Goal: Task Accomplishment & Management: Manage account settings

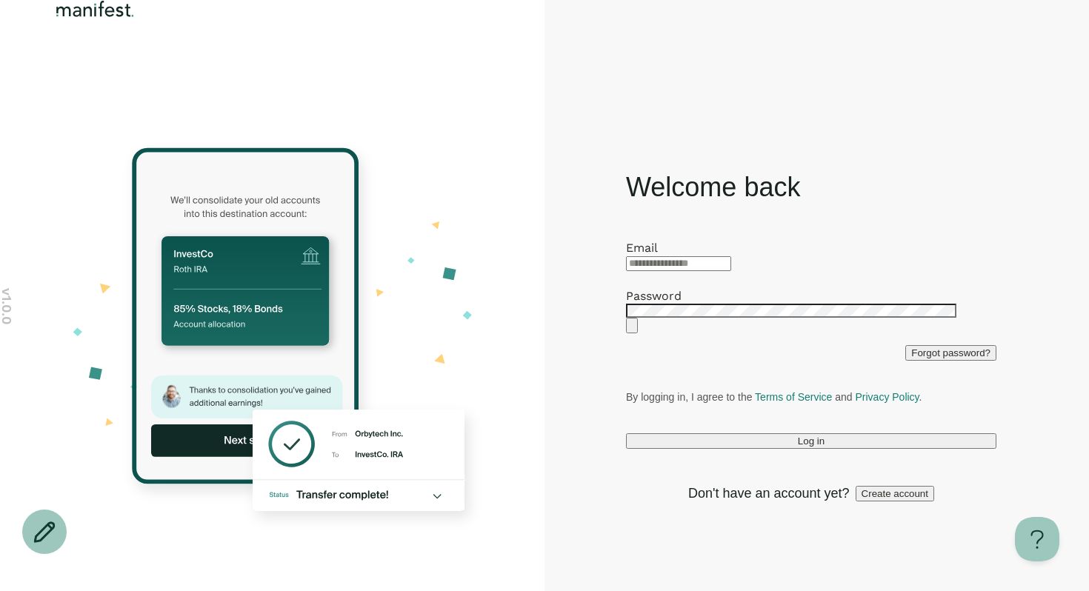
click at [867, 499] on span "Create account" at bounding box center [894, 493] width 67 height 11
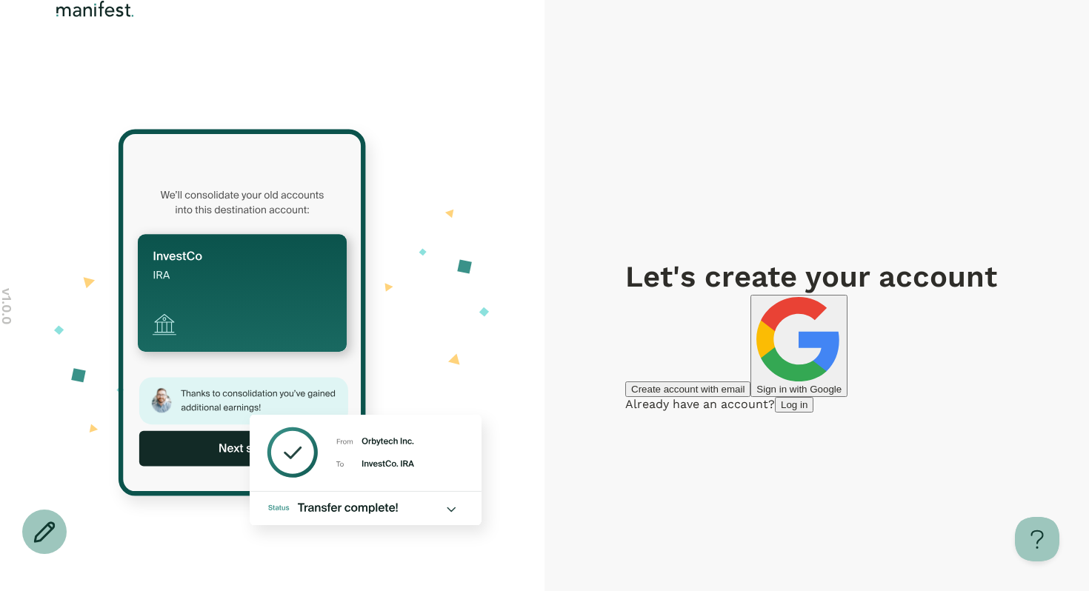
click at [785, 384] on span "Sign in with Google" at bounding box center [798, 389] width 85 height 11
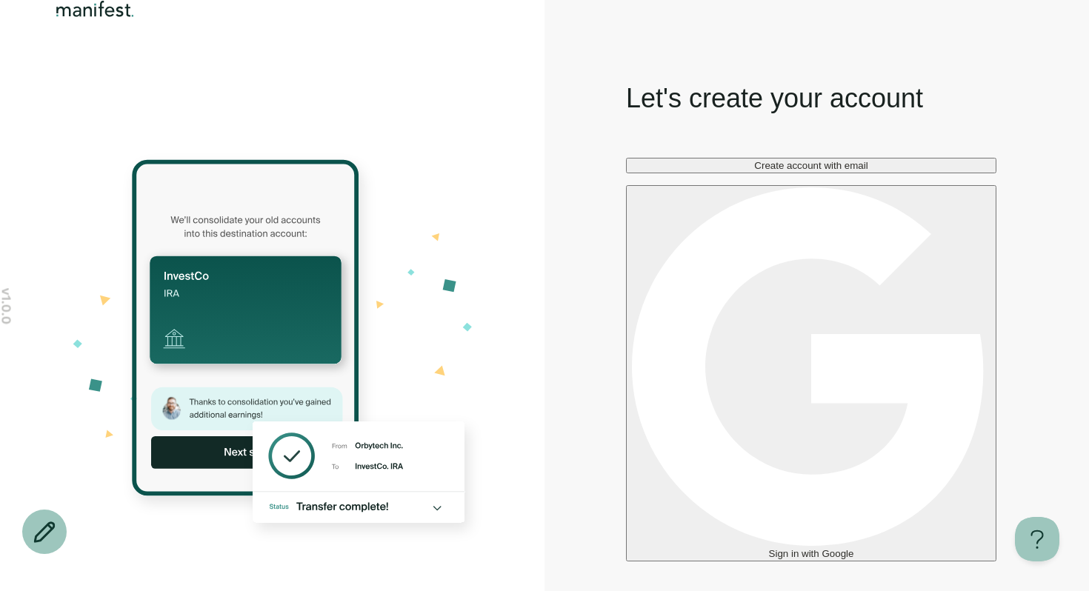
click at [734, 390] on button "Sign in with Google" at bounding box center [811, 373] width 370 height 376
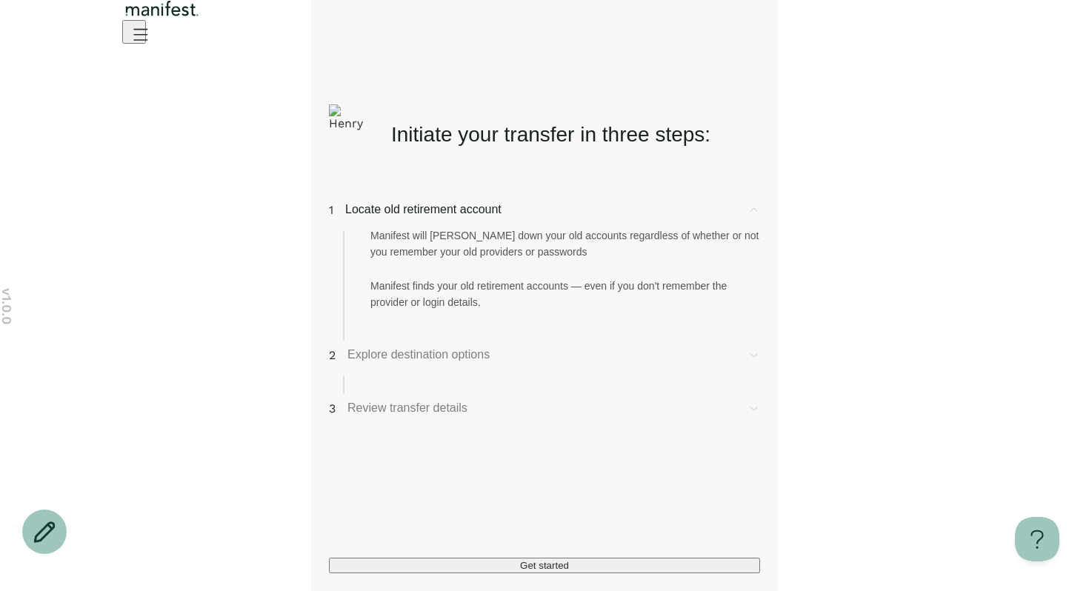
click at [493, 227] on div "Manifest will hunt down your old accounts regardless of whether or not you reme…" at bounding box center [544, 264] width 431 height 92
click at [493, 214] on span "Locate old retirement account" at bounding box center [540, 210] width 390 height 18
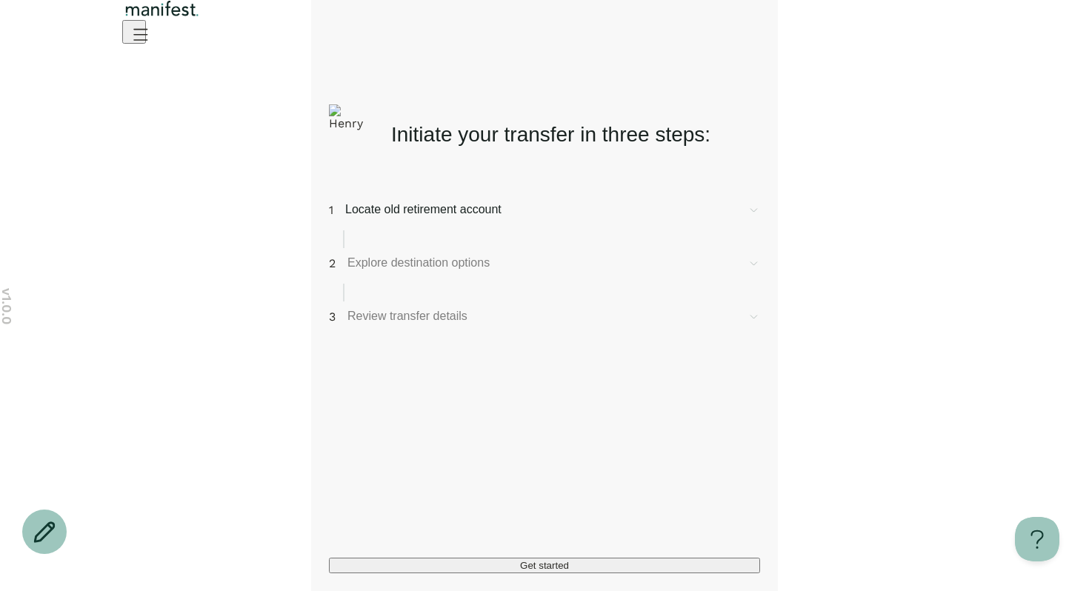
click at [487, 213] on span "Locate old retirement account" at bounding box center [540, 210] width 390 height 18
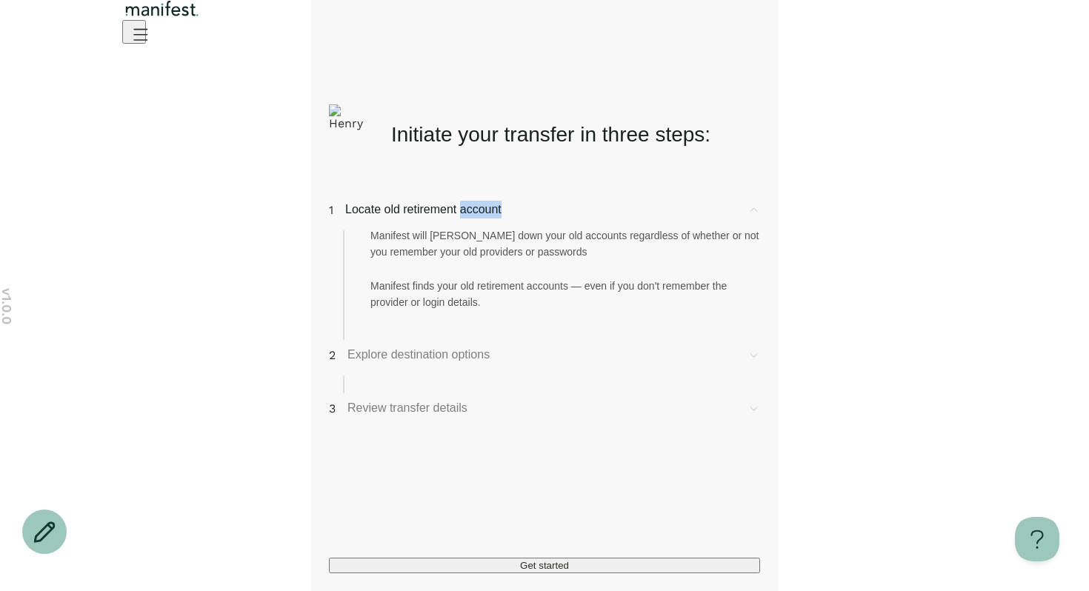
click at [487, 213] on span "Locate old retirement account" at bounding box center [540, 210] width 390 height 18
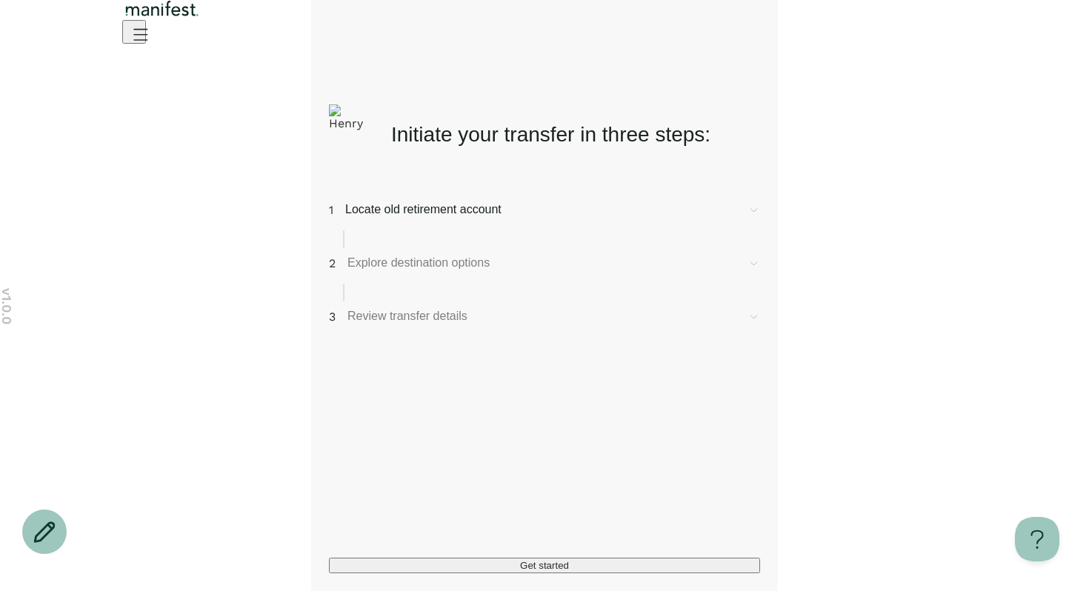
click at [456, 325] on span "Review transfer details" at bounding box center [541, 316] width 388 height 18
click at [454, 325] on span "Review transfer details" at bounding box center [541, 316] width 388 height 18
click at [454, 262] on div "2 Explore destination options" at bounding box center [544, 263] width 431 height 18
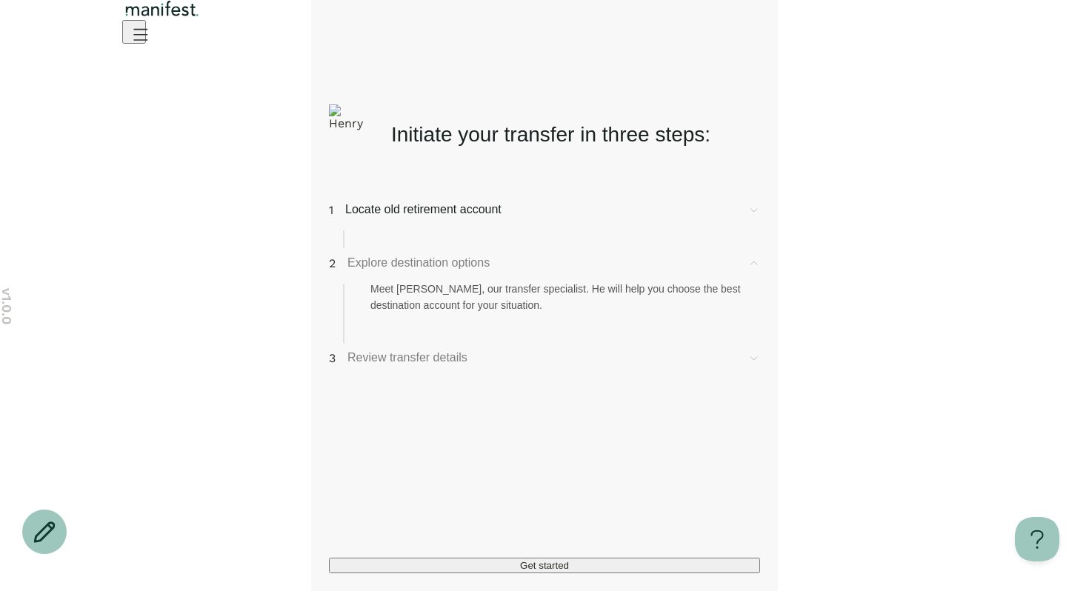
click at [450, 270] on span "Explore destination options" at bounding box center [541, 263] width 388 height 18
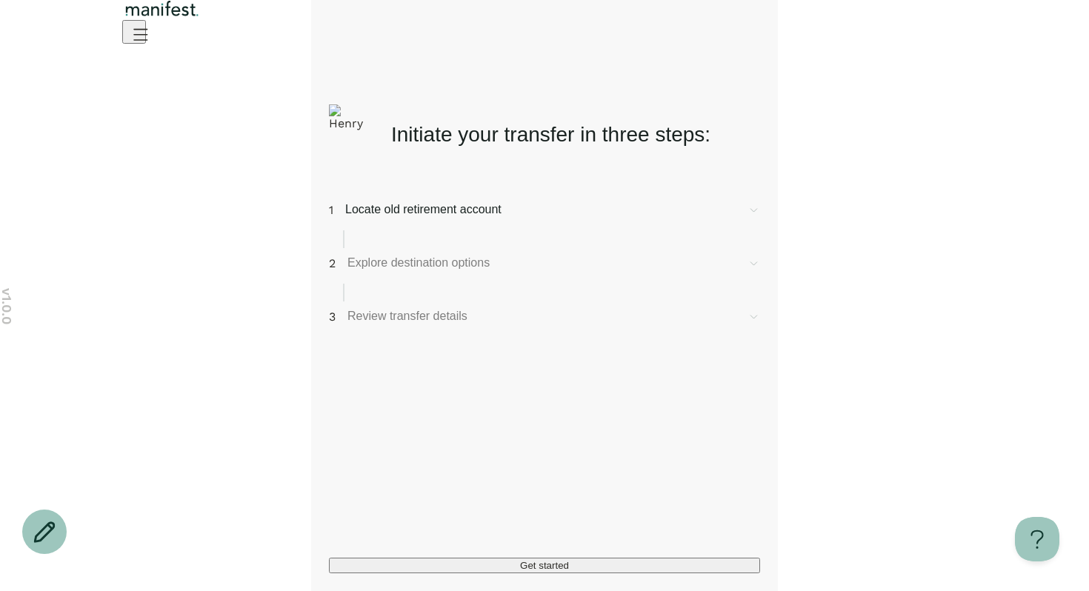
click at [453, 213] on span "Locate old retirement account" at bounding box center [540, 210] width 390 height 18
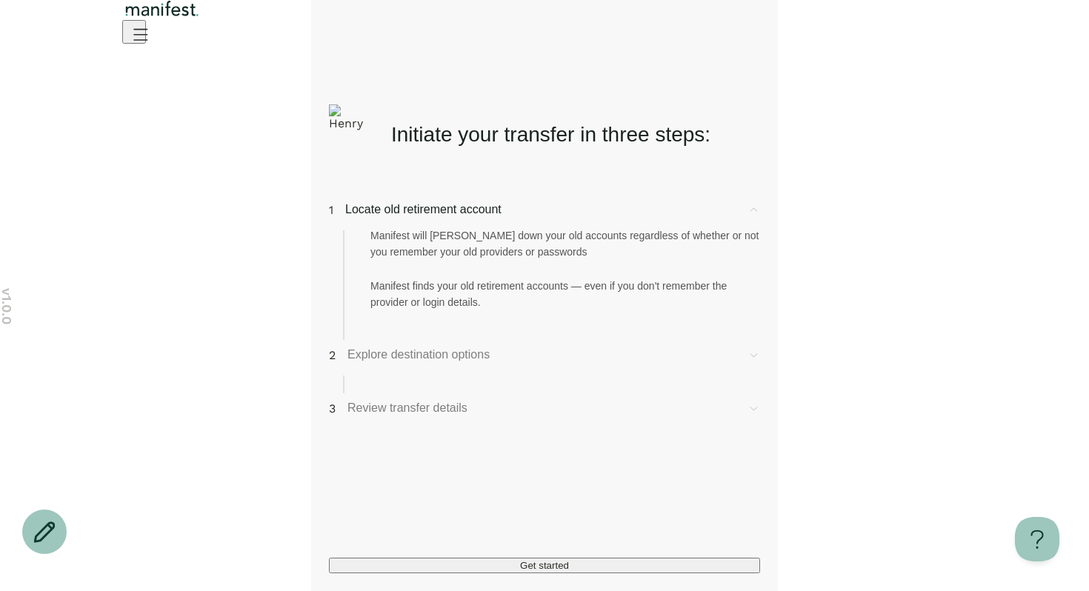
click at [453, 213] on span "Locate old retirement account" at bounding box center [540, 210] width 390 height 18
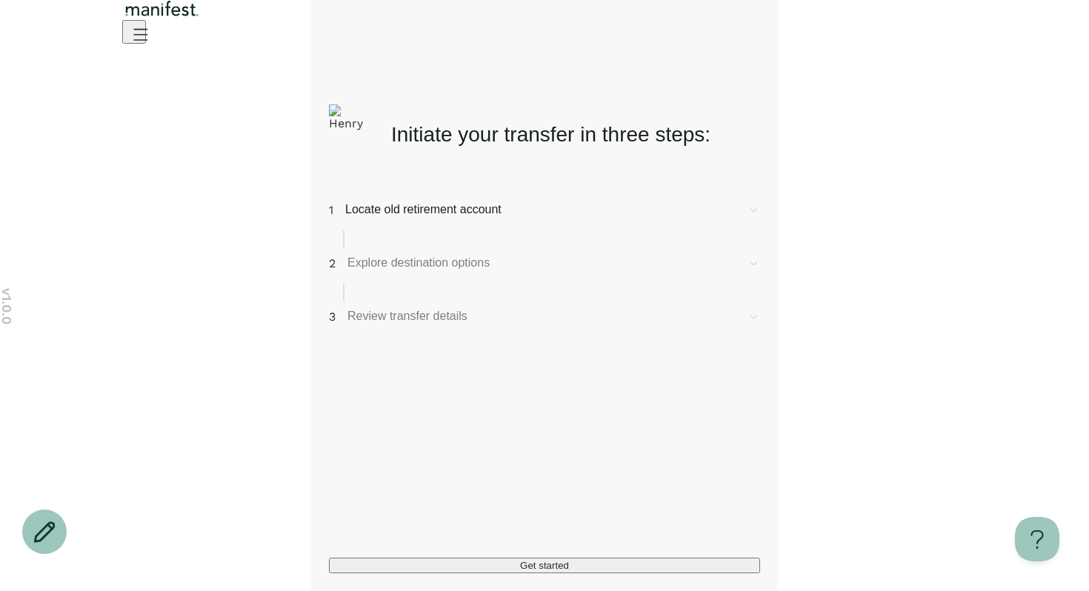
click at [618, 445] on div "1 Locate old retirement account 2 Explore destination options 3 Review transfer…" at bounding box center [544, 361] width 431 height 321
click at [152, 36] on icon "Open menu" at bounding box center [140, 34] width 24 height 24
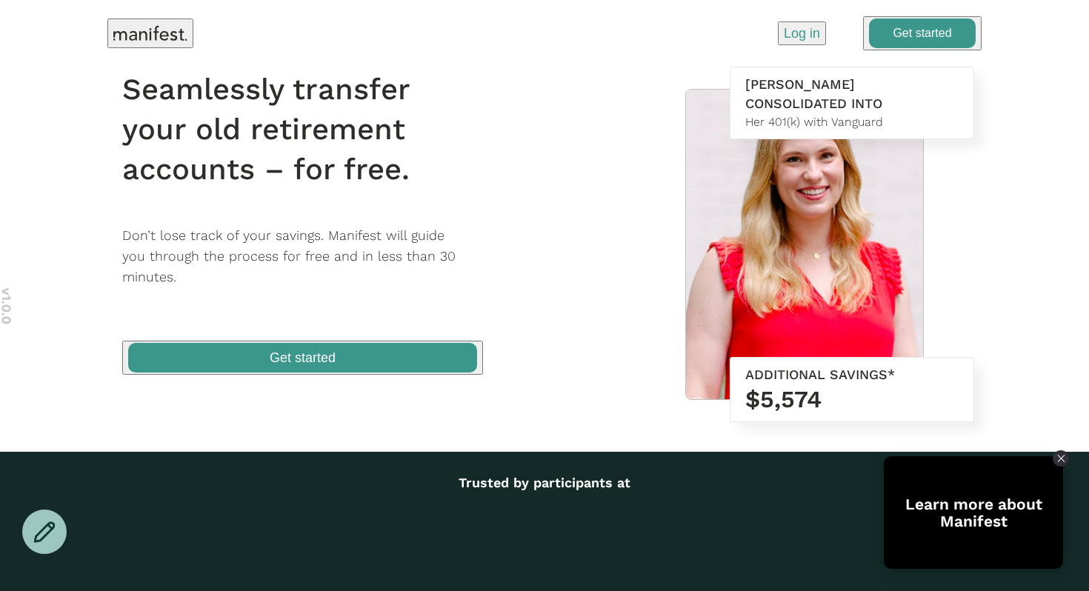
click at [824, 30] on button "Log in" at bounding box center [802, 33] width 48 height 24
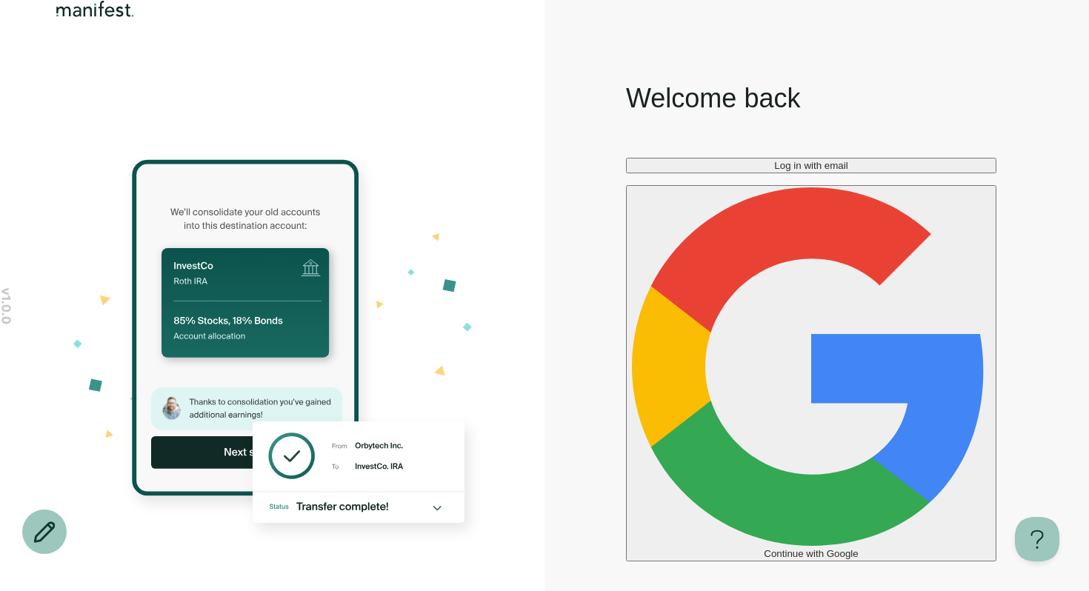
click at [847, 171] on span "Log in with email" at bounding box center [810, 165] width 73 height 11
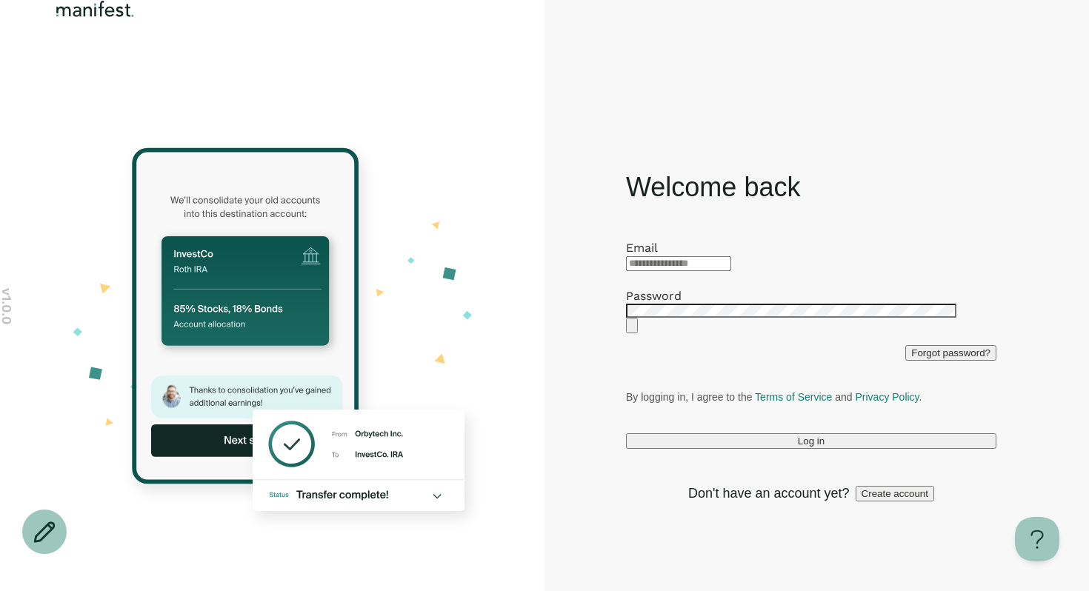
click at [742, 255] on div at bounding box center [811, 263] width 370 height 16
click at [734, 258] on div at bounding box center [811, 263] width 370 height 16
click at [730, 255] on div at bounding box center [811, 263] width 370 height 16
click at [727, 256] on input "text" at bounding box center [678, 263] width 105 height 15
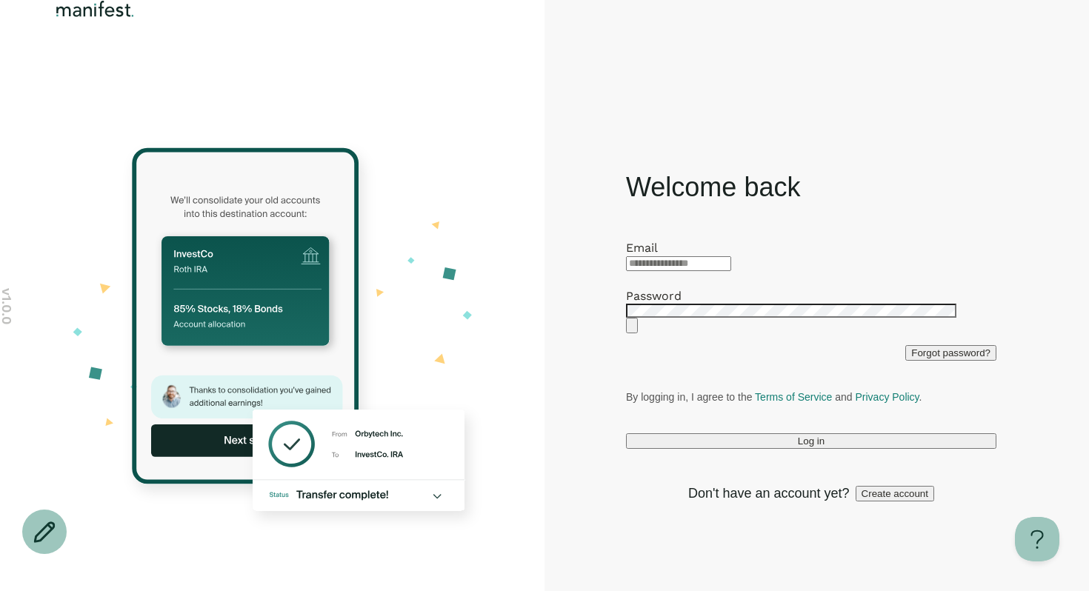
type input "*"
type input "**********"
click at [787, 449] on button "Log in" at bounding box center [811, 441] width 370 height 16
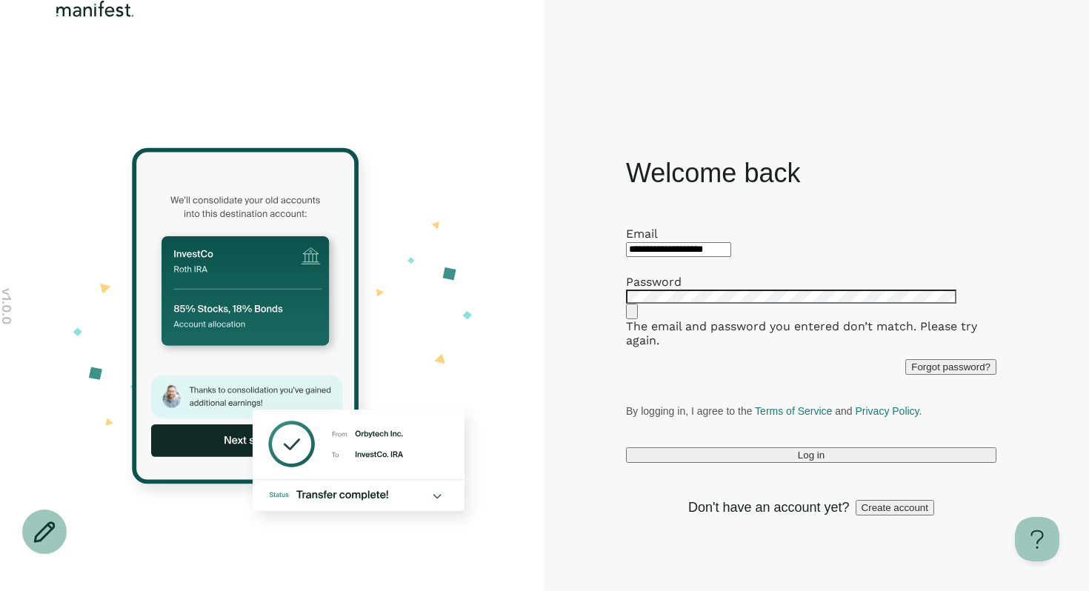
click at [869, 513] on span "Create account" at bounding box center [894, 507] width 67 height 11
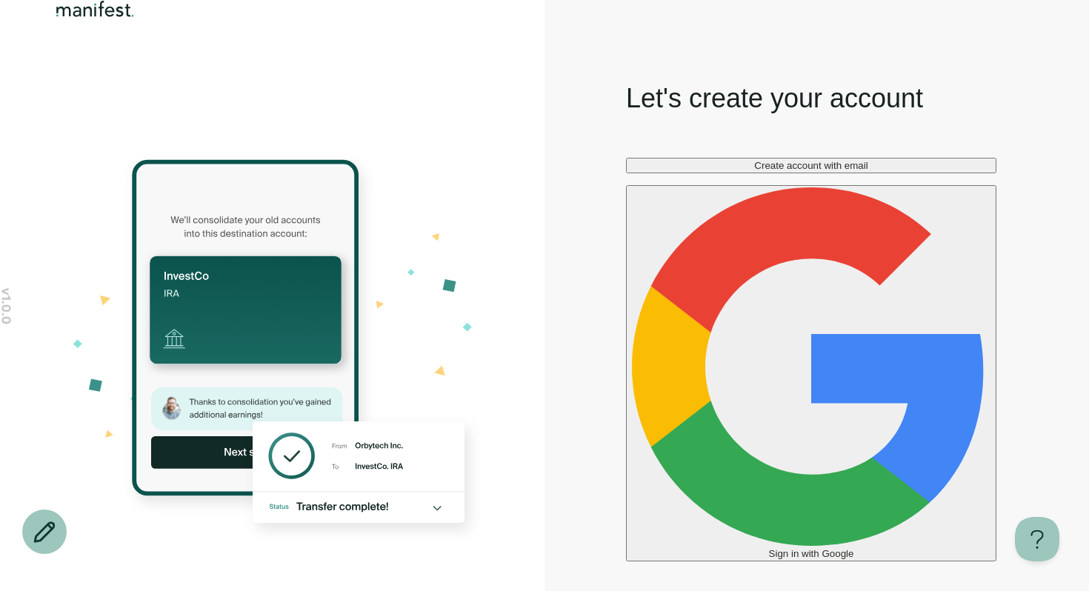
click at [835, 173] on button "Create account with email" at bounding box center [811, 166] width 370 height 16
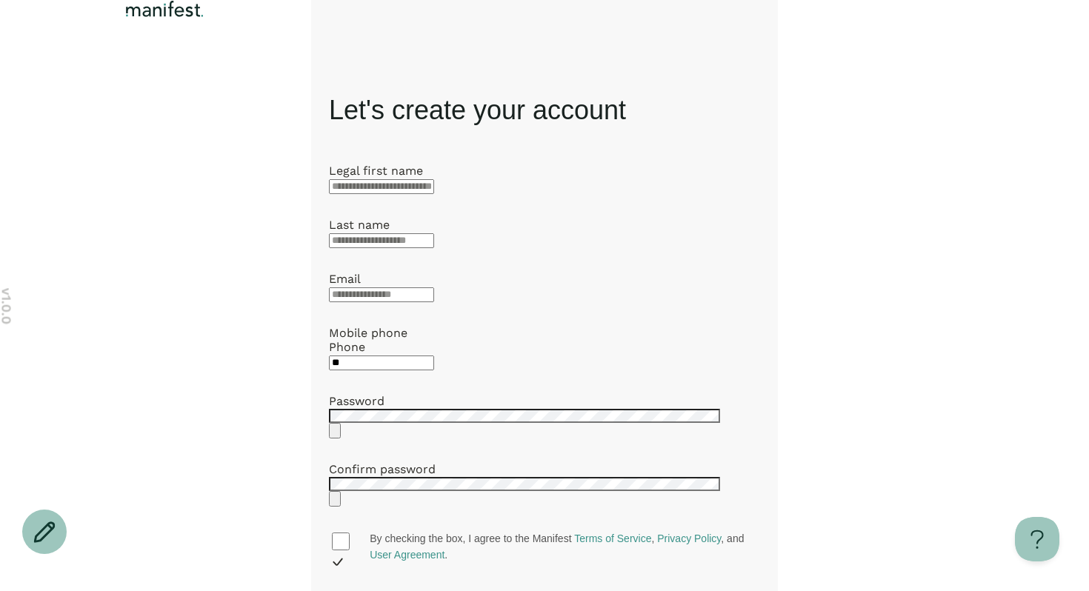
click at [434, 194] on input "text" at bounding box center [381, 186] width 105 height 15
type input "**"
click at [184, 18] on img "Logo" at bounding box center [164, 9] width 85 height 18
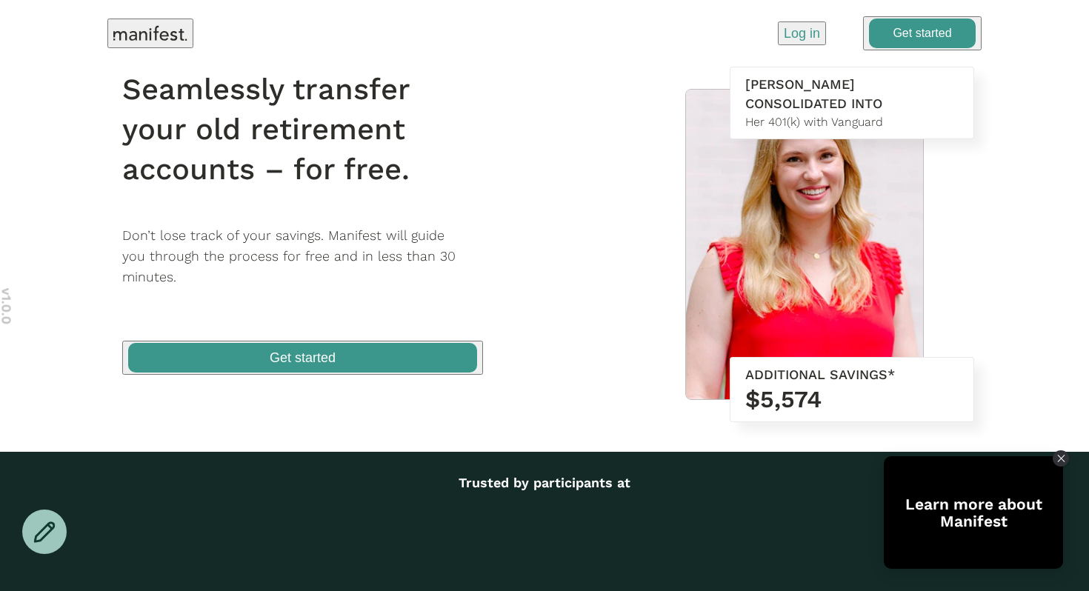
click at [800, 39] on p "Log in" at bounding box center [802, 33] width 36 height 19
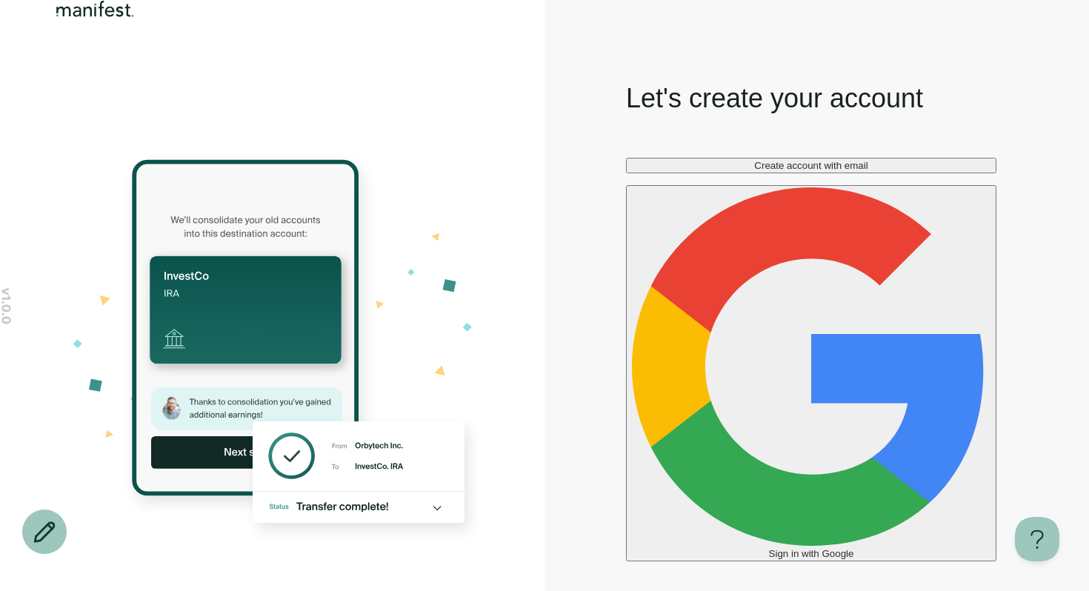
click at [818, 171] on span "Create account with email" at bounding box center [810, 165] width 113 height 11
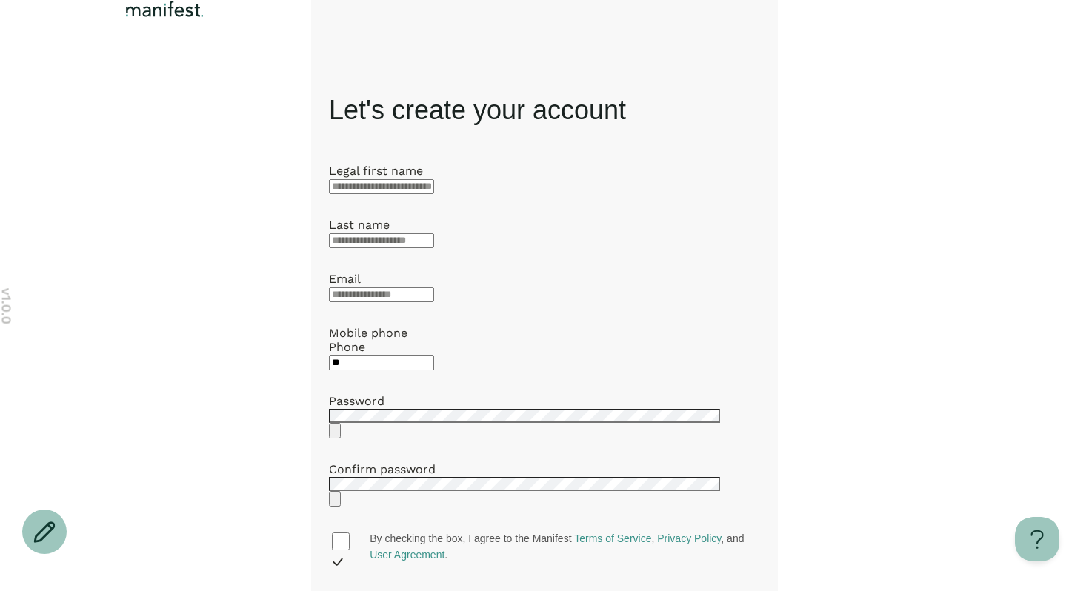
click at [434, 194] on input "text" at bounding box center [381, 186] width 105 height 15
type input "****"
click at [413, 248] on input "text" at bounding box center [381, 240] width 105 height 15
type input "***"
click at [367, 302] on input "email" at bounding box center [381, 294] width 105 height 15
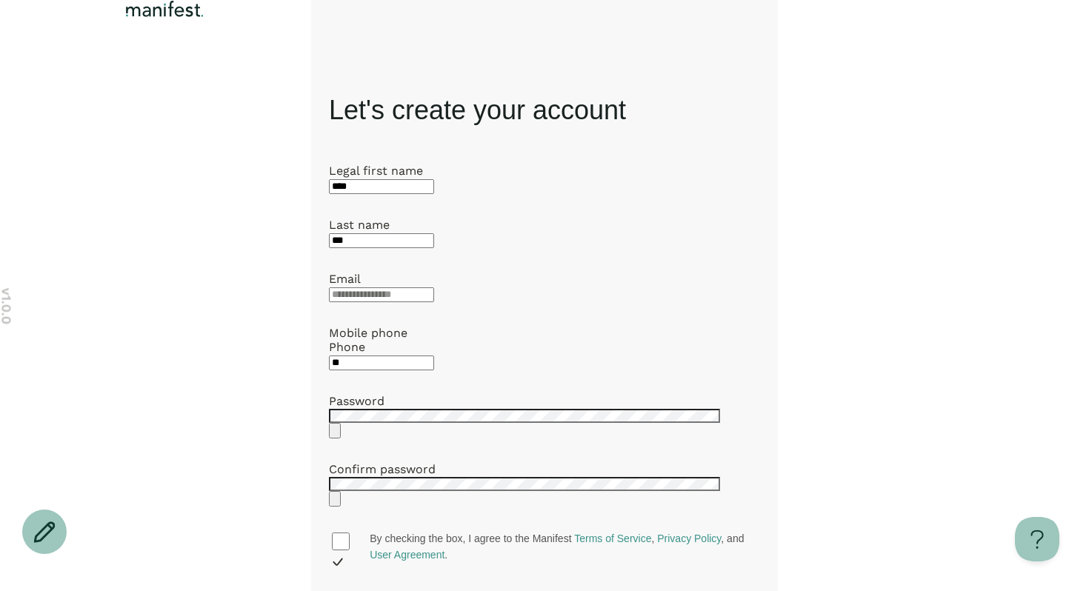
type input "*"
type input "**********"
click at [434, 370] on input "**" at bounding box center [381, 363] width 105 height 15
type input "**********"
click at [427, 438] on div at bounding box center [544, 423] width 431 height 30
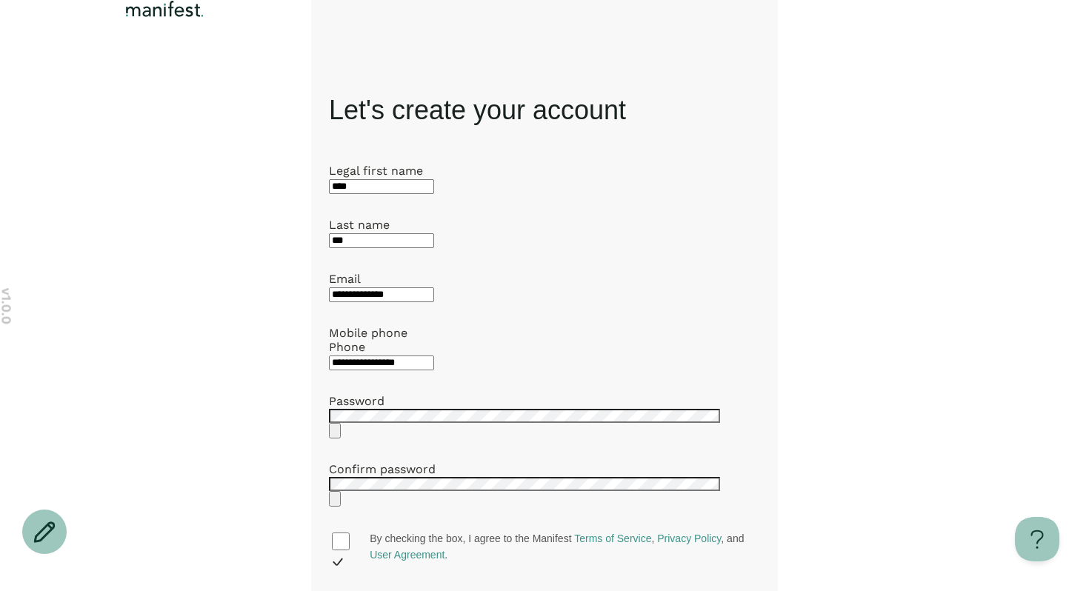
click at [416, 438] on div at bounding box center [544, 423] width 431 height 30
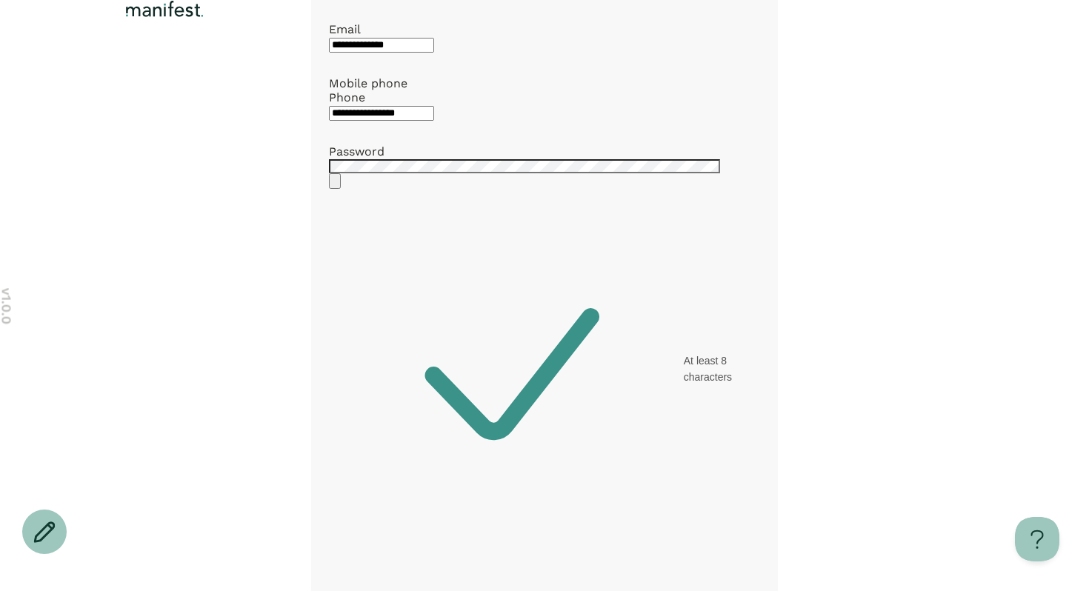
scroll to position [255, 0]
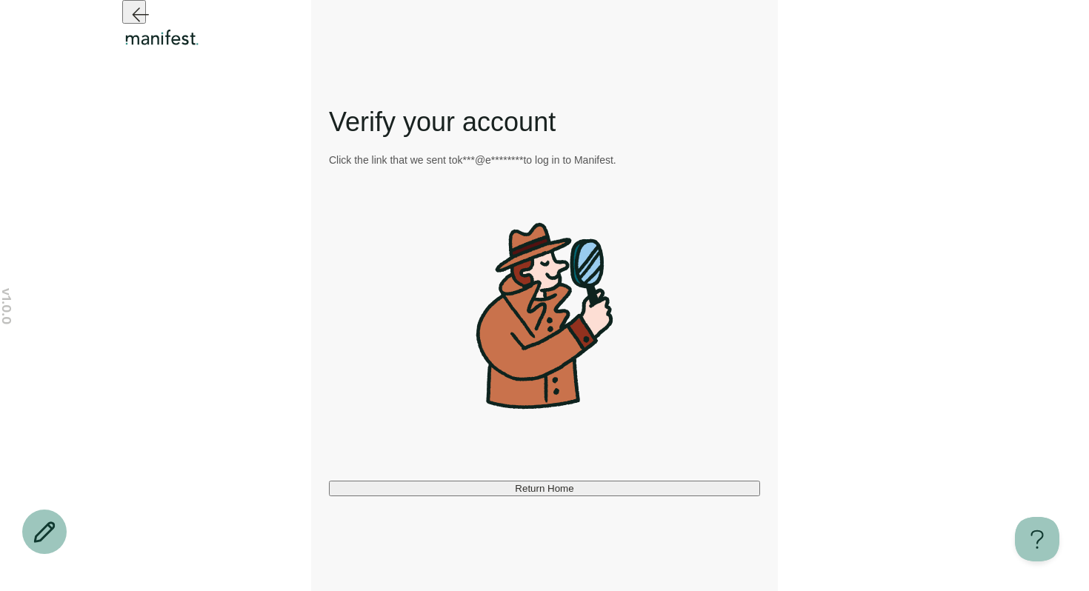
click at [598, 496] on button "Return Home" at bounding box center [544, 489] width 431 height 16
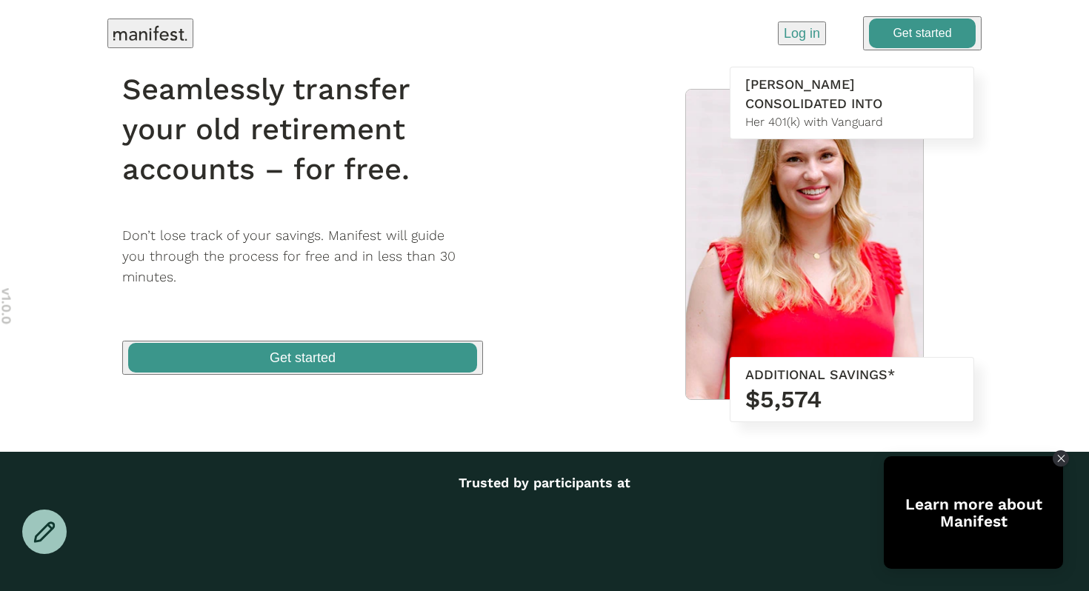
click at [791, 40] on p "Log in" at bounding box center [802, 33] width 36 height 19
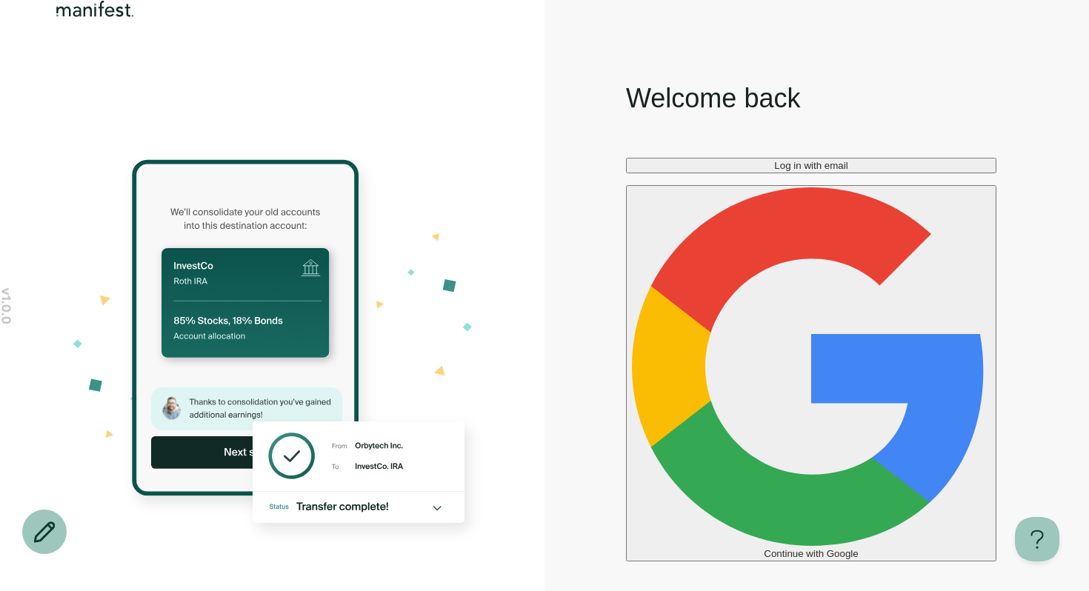
click at [809, 171] on span "Log in with email" at bounding box center [810, 165] width 73 height 11
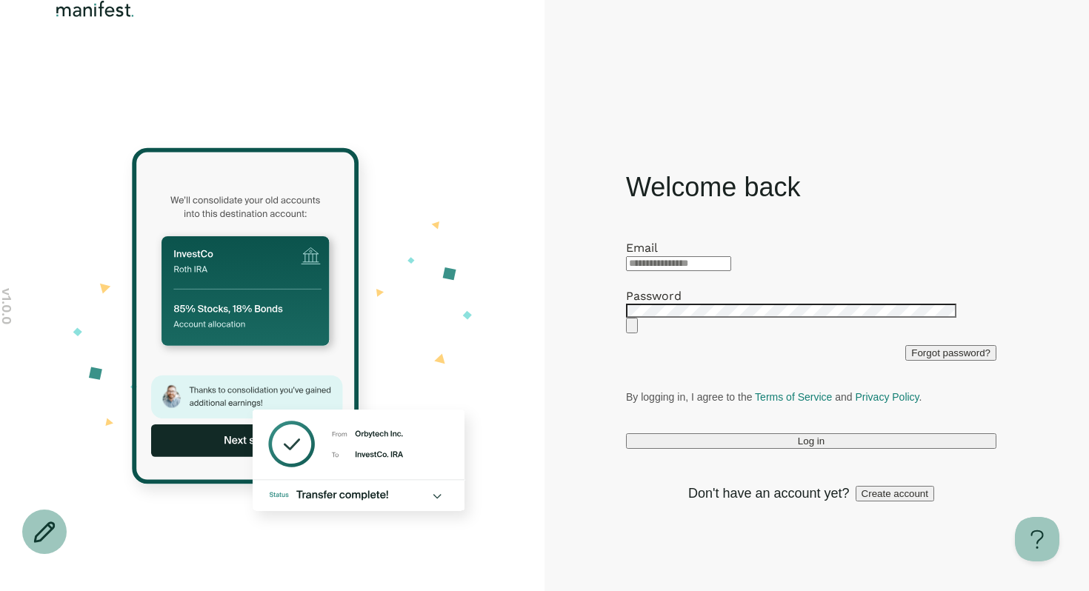
click at [671, 255] on div at bounding box center [811, 263] width 370 height 16
click at [681, 256] on input "text" at bounding box center [678, 263] width 105 height 15
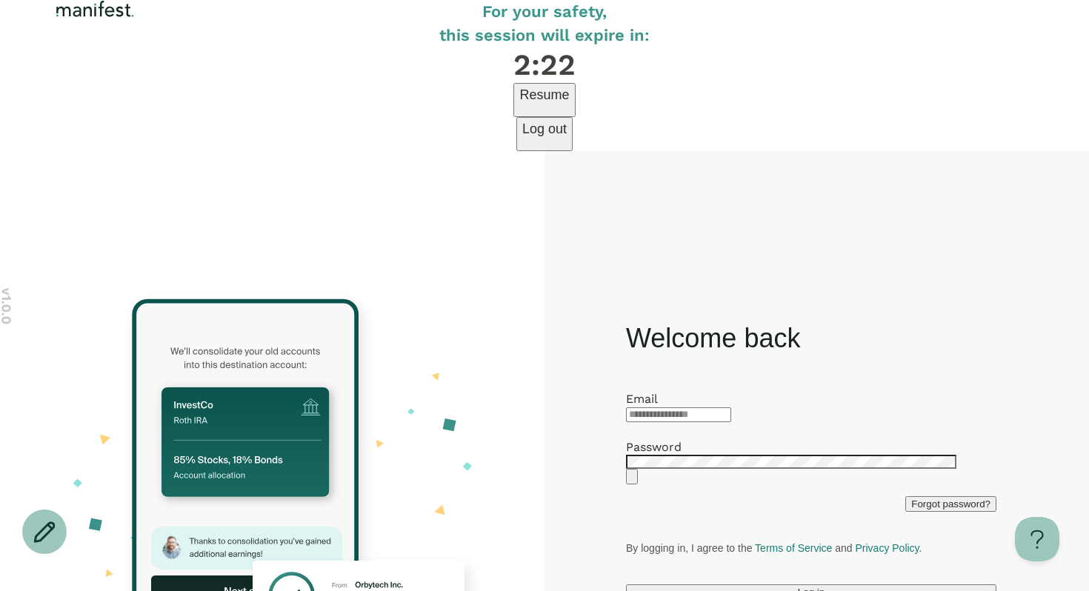
click at [535, 151] on div "For your safety, this session will expire in: 2:22 Resume Log out" at bounding box center [544, 75] width 1089 height 151
click at [537, 116] on span "button" at bounding box center [544, 99] width 59 height 31
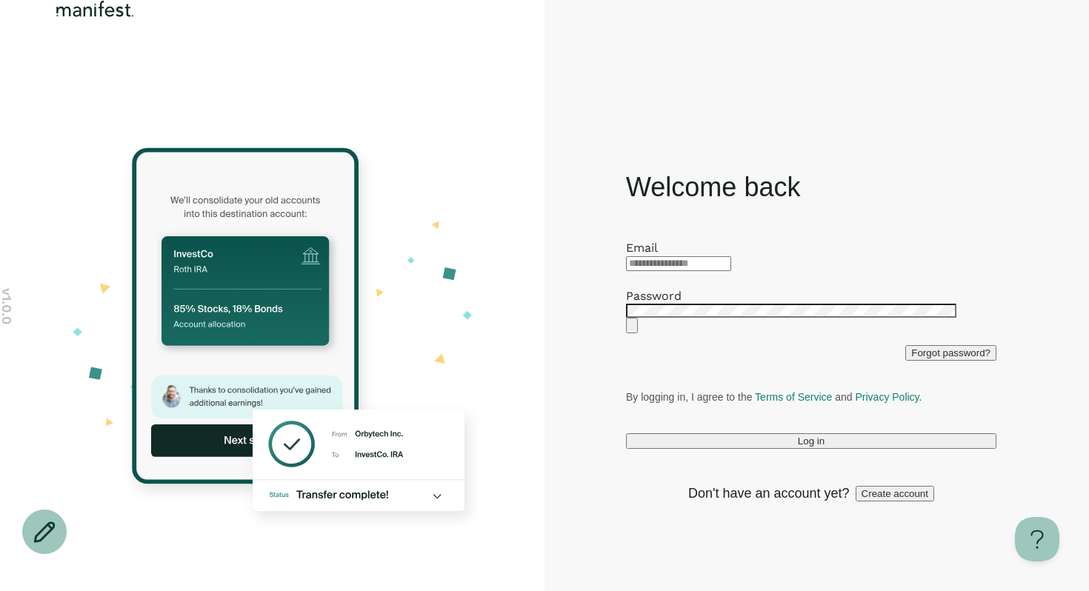
click at [715, 256] on input "text" at bounding box center [678, 263] width 105 height 15
type input "**********"
click at [626, 433] on button "Log in" at bounding box center [811, 441] width 370 height 16
click at [838, 449] on button "Log in" at bounding box center [811, 441] width 370 height 16
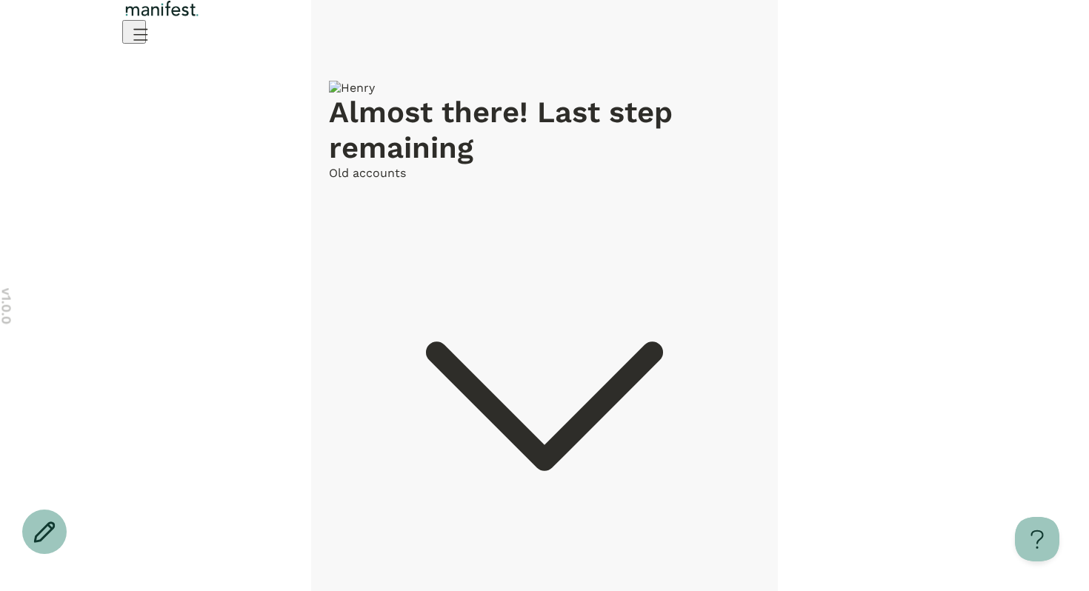
click at [406, 180] on span "Old accounts" at bounding box center [367, 173] width 77 height 14
click at [391, 180] on span "Old accounts" at bounding box center [367, 173] width 77 height 14
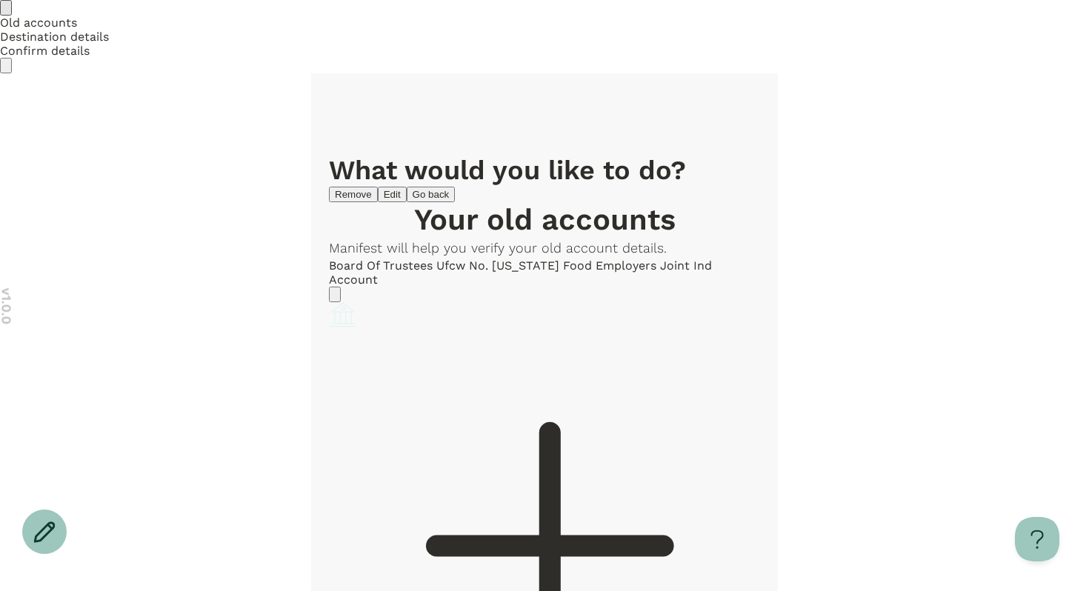
click at [658, 330] on div at bounding box center [544, 547] width 431 height 434
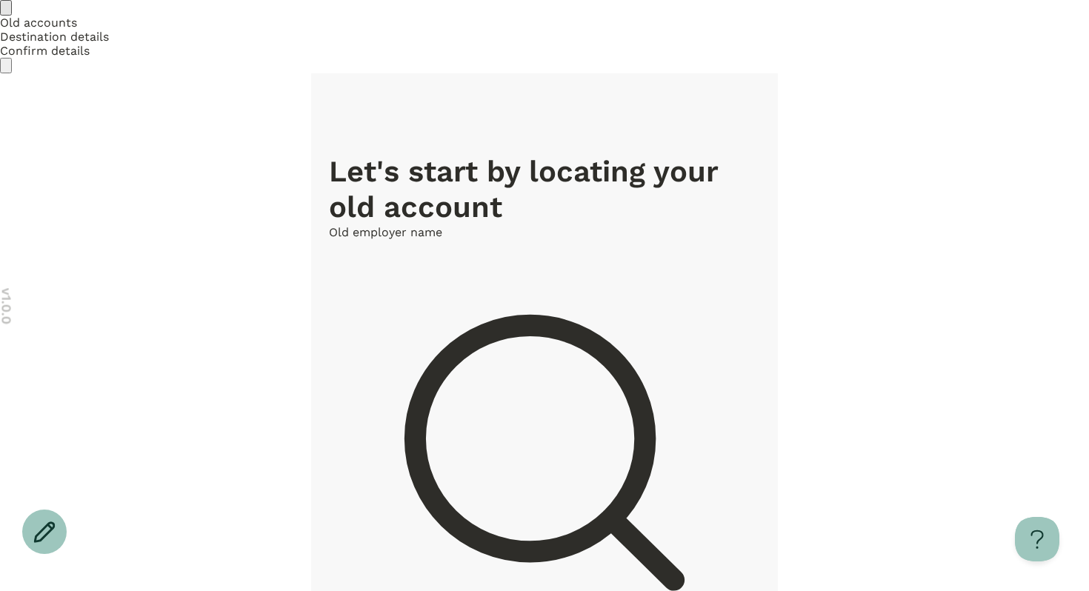
click at [538, 239] on div at bounding box center [544, 464] width 431 height 450
type input "**"
click at [234, 256] on div "v 1.0.0 Old accounts Destination details Confirm details Your changes are unsav…" at bounding box center [544, 599] width 1089 height 1198
drag, startPoint x: 416, startPoint y: 172, endPoint x: 413, endPoint y: 183, distance: 11.3
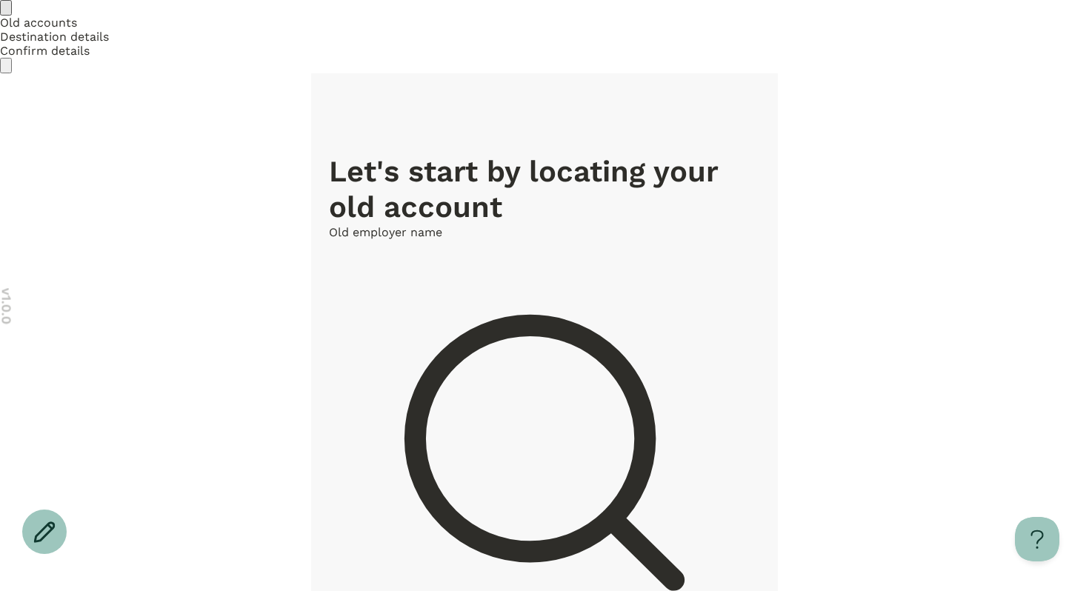
click at [416, 239] on div at bounding box center [544, 464] width 431 height 450
type input "**"
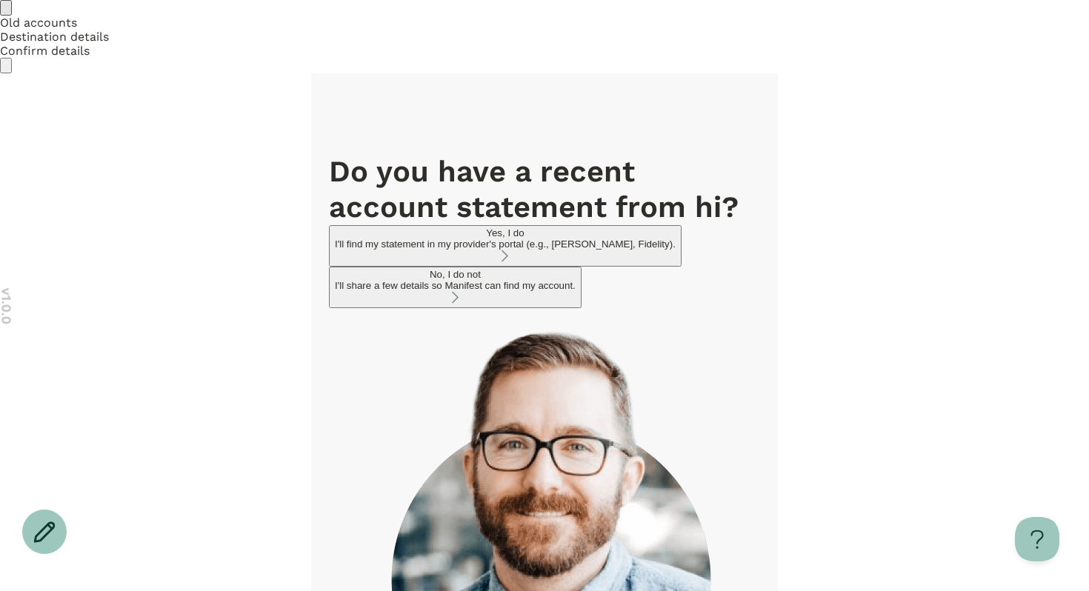
click at [549, 225] on button "Yes, I do I'll find my statement in my provider's portal (e.g., TIAA, Fidelity)." at bounding box center [505, 245] width 353 height 41
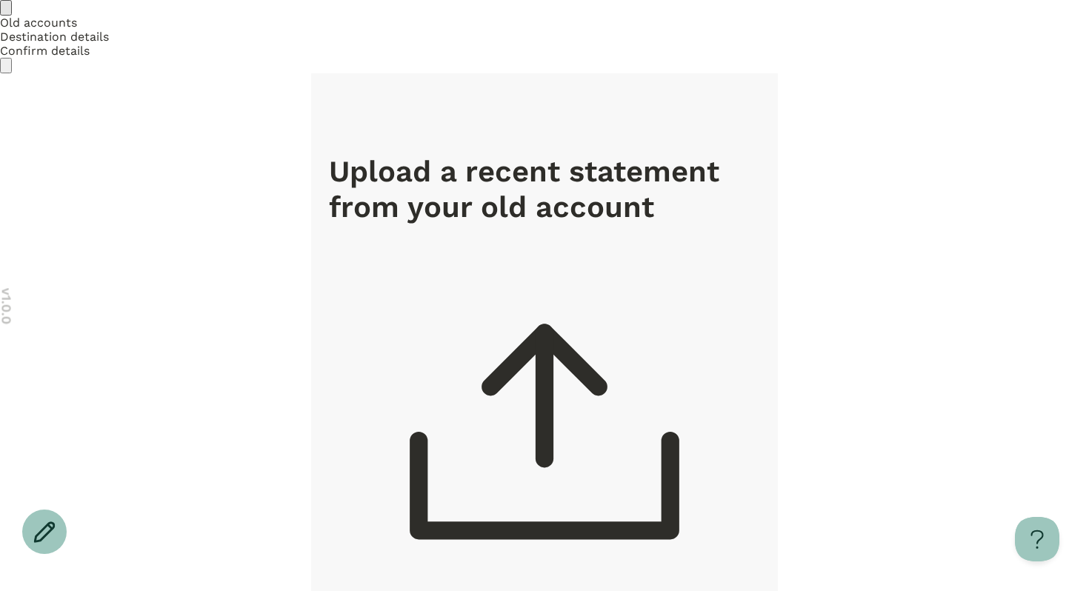
click at [6, 11] on icon "Go back" at bounding box center [6, 11] width 0 height 0
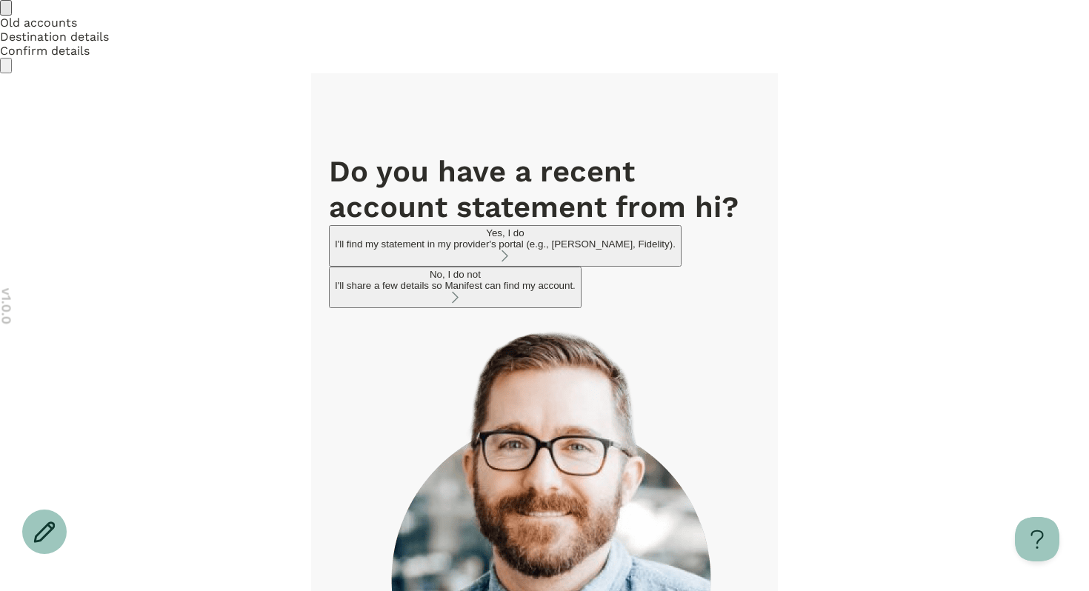
click at [501, 280] on div "I'll share a few details so Manifest can find my account." at bounding box center [455, 285] width 241 height 11
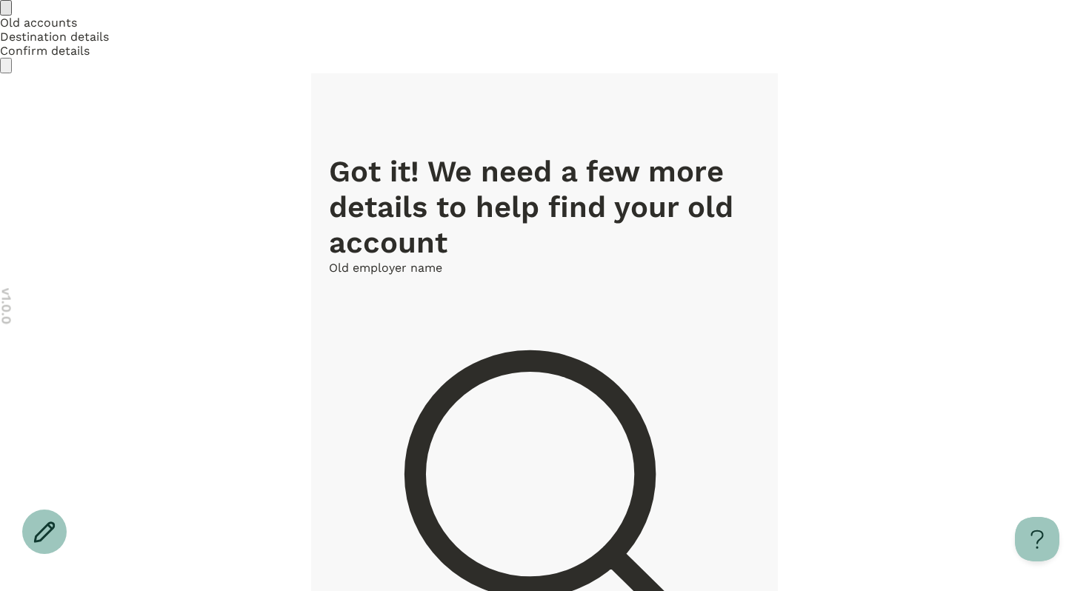
click at [6, 11] on icon "Go back" at bounding box center [6, 11] width 0 height 0
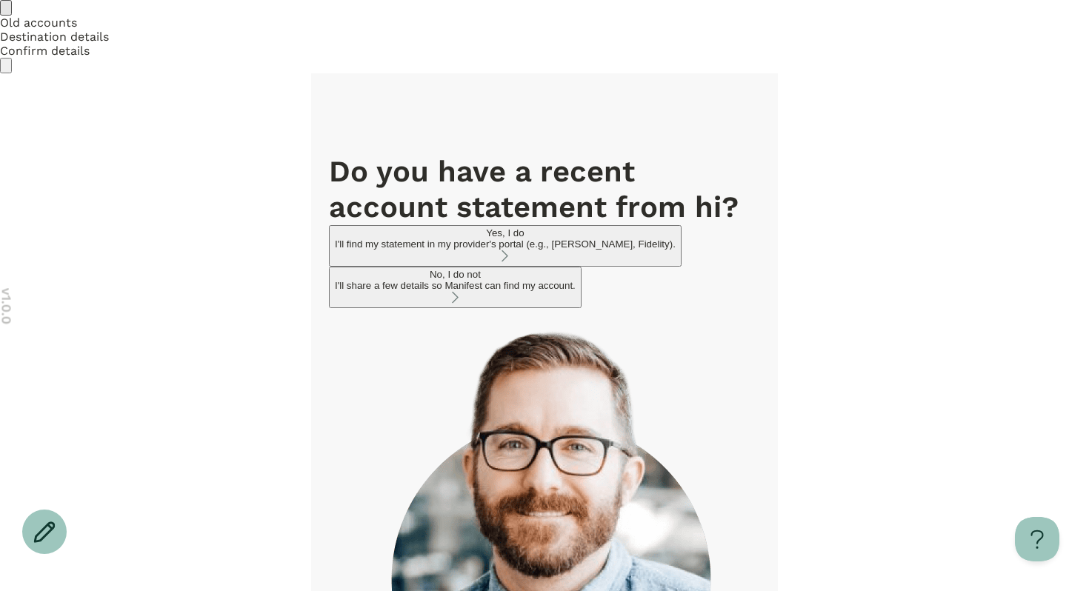
click at [497, 290] on button "No, I do not I'll share a few details so Manifest can find my account." at bounding box center [455, 287] width 253 height 41
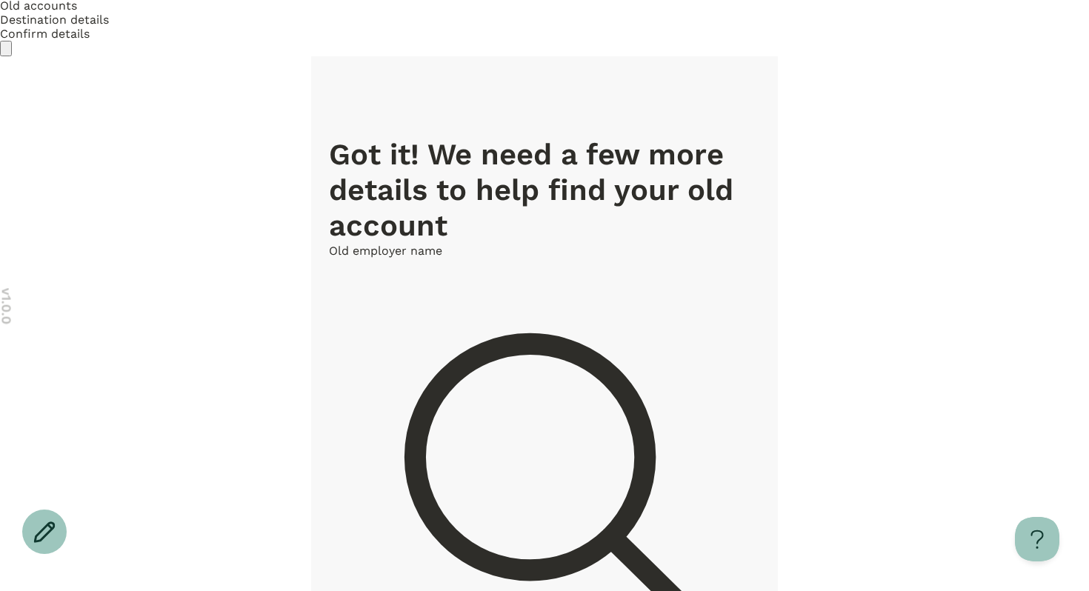
scroll to position [170, 0]
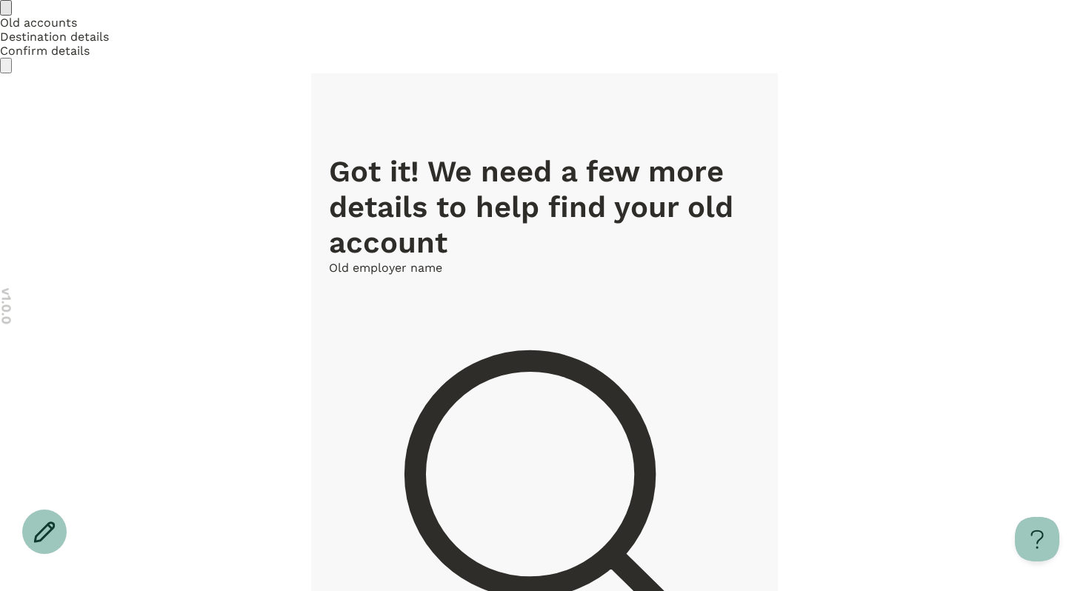
click at [19, 23] on icon "Go back" at bounding box center [14, 19] width 10 height 8
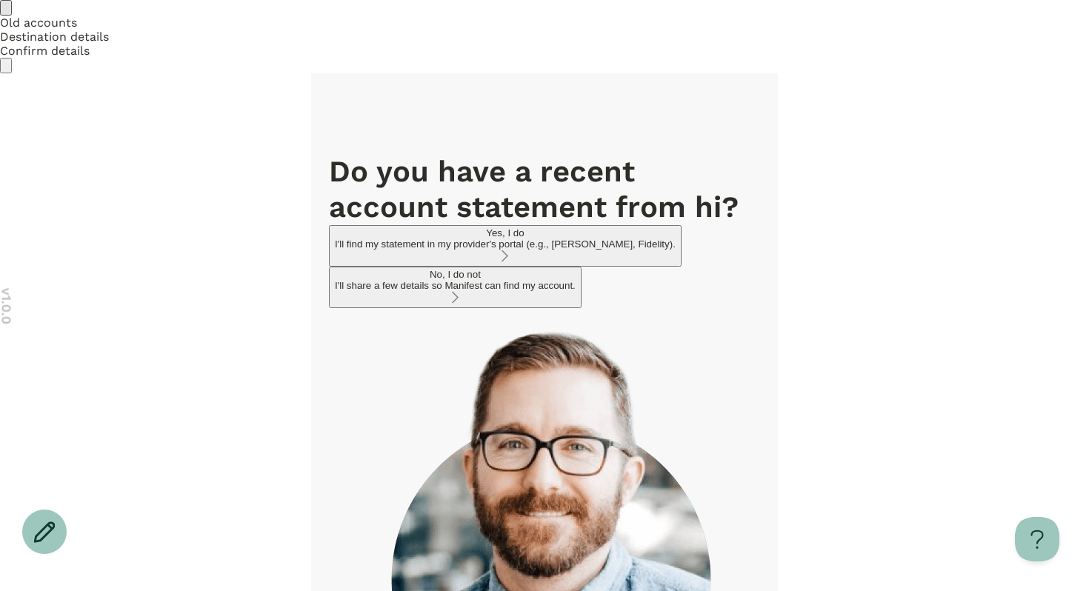
click at [483, 238] on div "I'll find my statement in my provider's portal (e.g., TIAA, Fidelity)." at bounding box center [505, 243] width 341 height 11
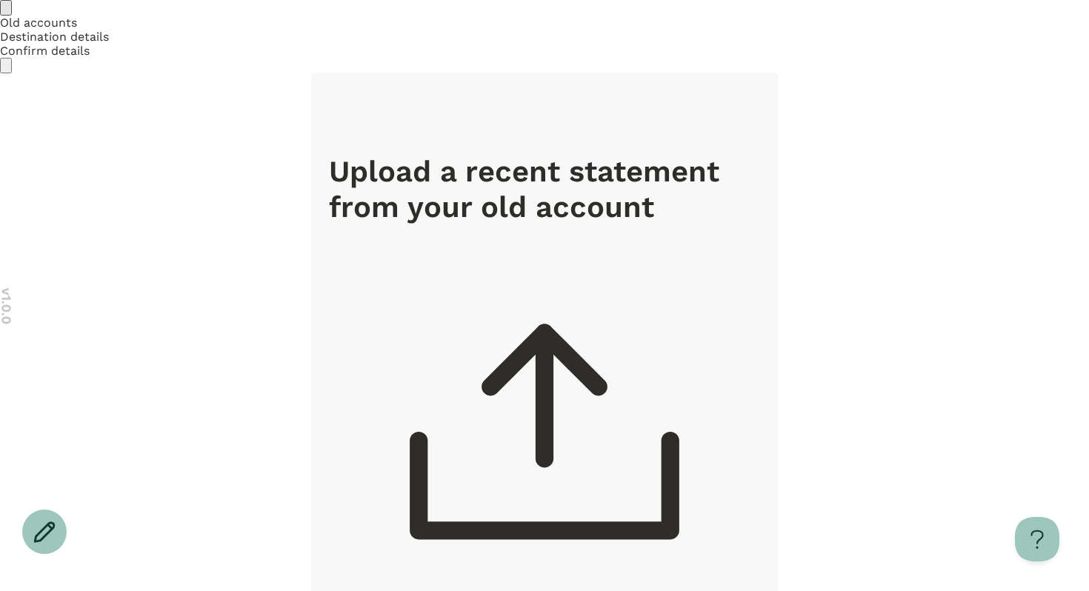
click at [6, 11] on icon "Go back" at bounding box center [6, 11] width 0 height 0
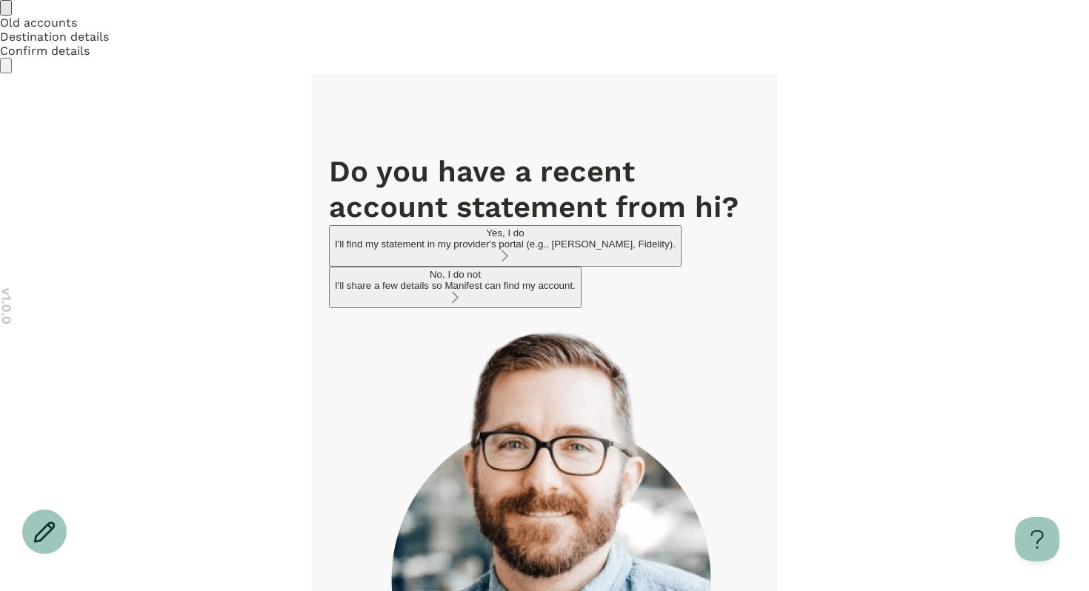
click at [402, 287] on div "I'll share a few details so Manifest can find my account." at bounding box center [455, 285] width 241 height 11
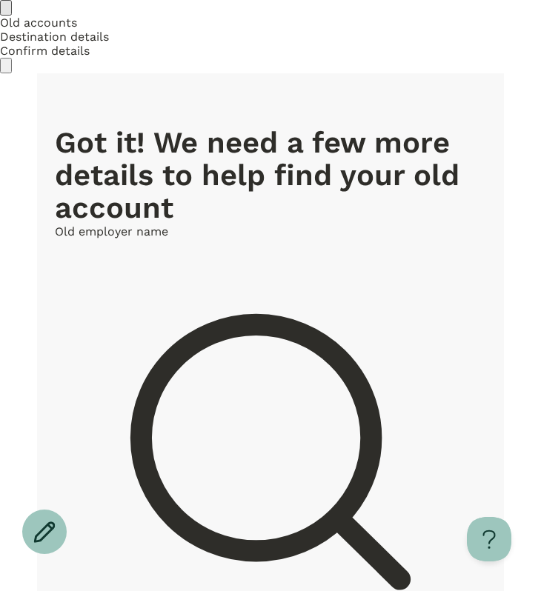
click at [204, 127] on h1 "Got it! We need a few more details to help find your old account" at bounding box center [270, 176] width 431 height 98
drag, startPoint x: 234, startPoint y: 110, endPoint x: 147, endPoint y: 106, distance: 87.5
click at [147, 127] on h1 "Got it! We need a few more details to help find your old account" at bounding box center [270, 176] width 431 height 98
click at [165, 127] on h1 "Got it! We need a few more details to help find your old account" at bounding box center [270, 176] width 431 height 98
click at [173, 127] on h1 "Got it! We need a few more details to help find your old account" at bounding box center [270, 176] width 431 height 98
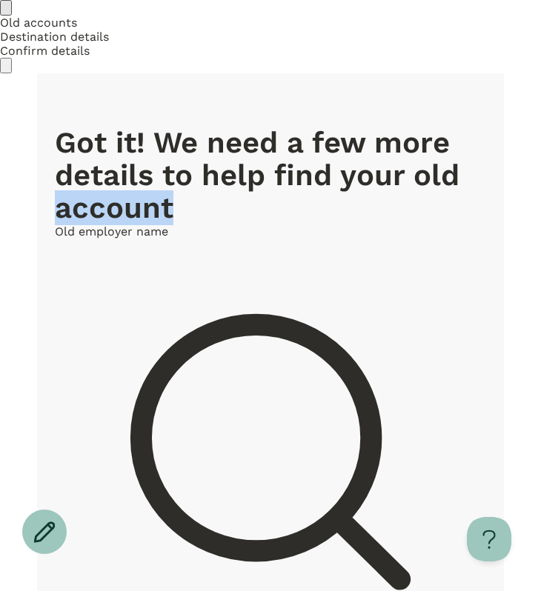
click at [173, 127] on h1 "Got it! We need a few more details to help find your old account" at bounding box center [270, 176] width 431 height 98
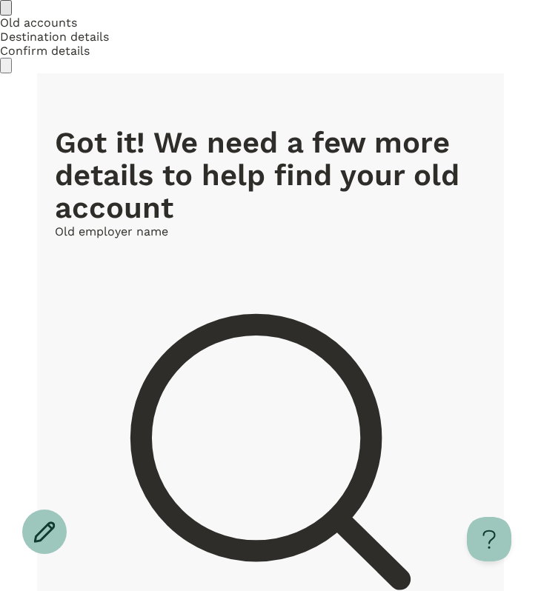
click at [227, 127] on h1 "Got it! We need a few more details to help find your old account" at bounding box center [270, 176] width 431 height 98
click at [177, 127] on h1 "Got it! We need a few more details to help find your old account" at bounding box center [270, 176] width 431 height 98
click at [19, 23] on icon "Go back" at bounding box center [14, 19] width 10 height 8
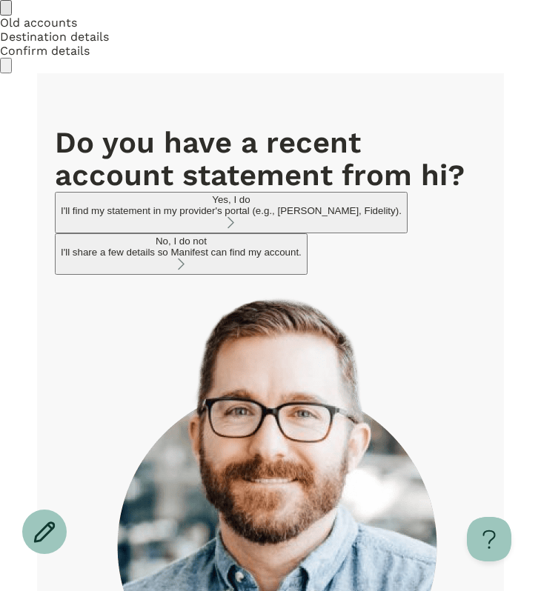
click at [101, 127] on h1 "Do you have a recent account statement from hi ?" at bounding box center [270, 159] width 431 height 65
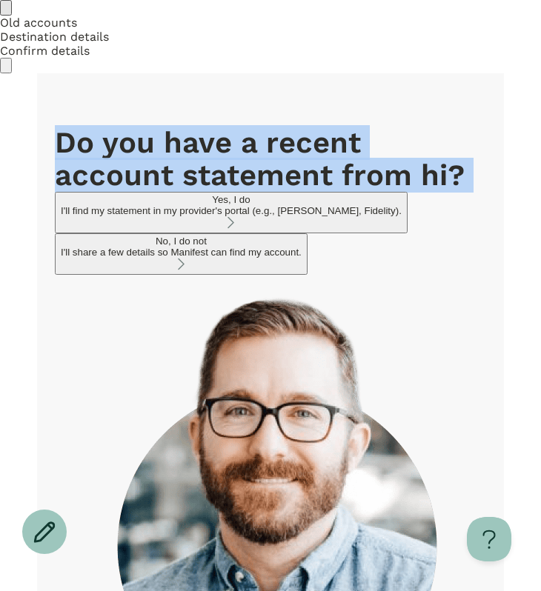
click at [356, 127] on h1 "Do you have a recent account statement from hi ?" at bounding box center [270, 159] width 431 height 65
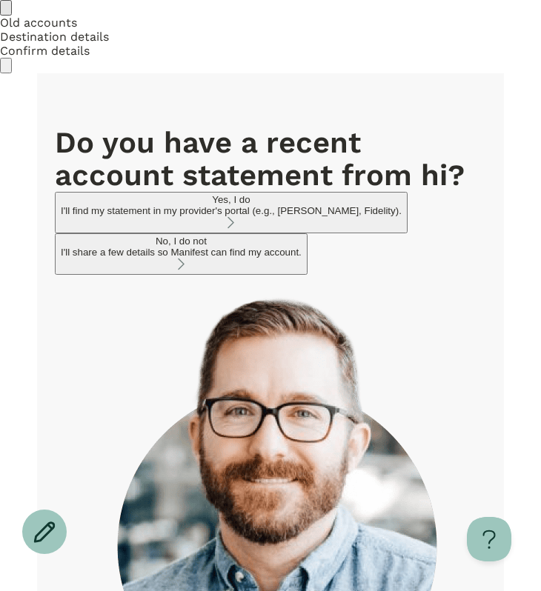
click at [409, 127] on h1 "Do you have a recent account statement from hi ?" at bounding box center [270, 159] width 431 height 65
click at [170, 236] on div "No, I do not" at bounding box center [181, 241] width 241 height 11
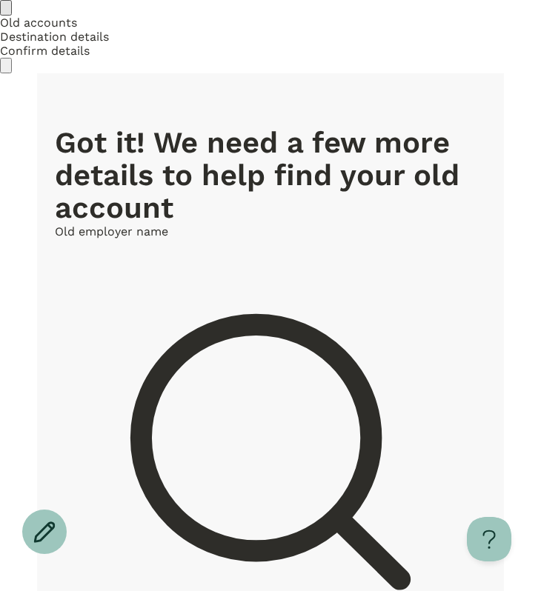
click at [175, 127] on h1 "Got it! We need a few more details to help find your old account" at bounding box center [270, 176] width 431 height 98
click at [194, 127] on h1 "Got it! We need a few more details to help find your old account" at bounding box center [270, 176] width 431 height 98
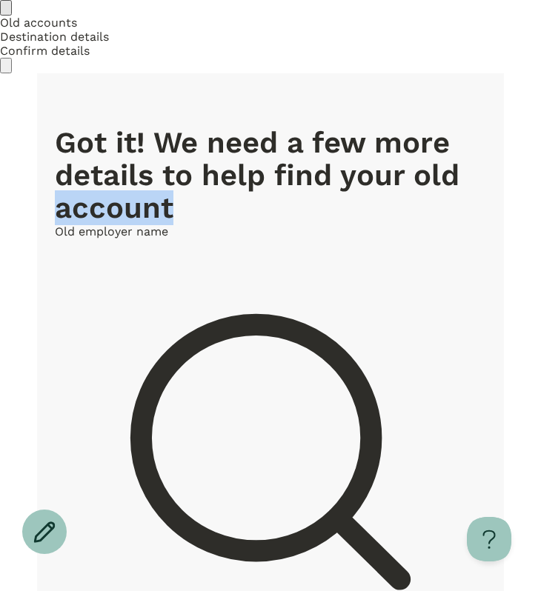
click at [194, 127] on h1 "Got it! We need a few more details to help find your old account" at bounding box center [270, 176] width 431 height 98
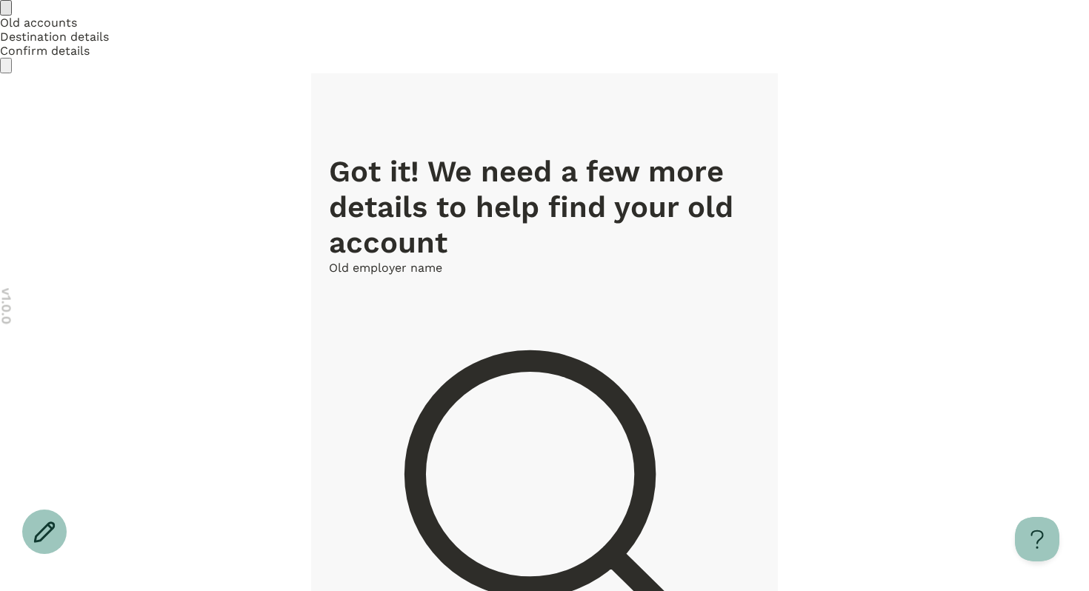
click at [6, 11] on icon "Go back" at bounding box center [6, 11] width 0 height 0
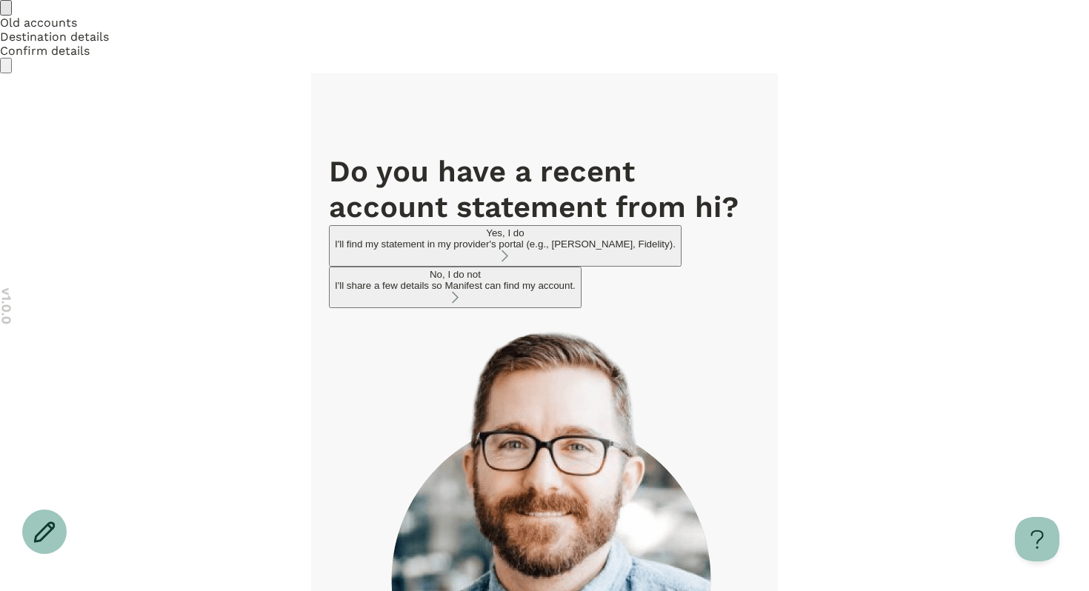
click at [563, 233] on div "Yes, I do I'll find my statement in my provider's portal (e.g., TIAA, Fidelity)…" at bounding box center [544, 266] width 431 height 83
click at [562, 225] on button "Yes, I do I'll find my statement in my provider's portal (e.g., TIAA, Fidelity)." at bounding box center [505, 245] width 353 height 41
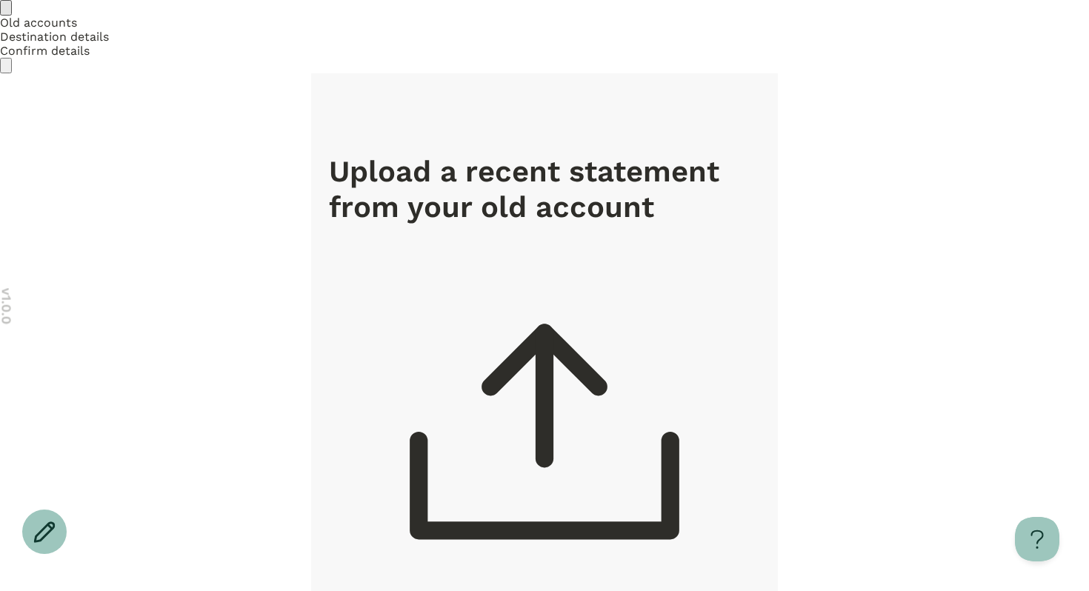
click at [547, 225] on div at bounding box center [544, 442] width 431 height 434
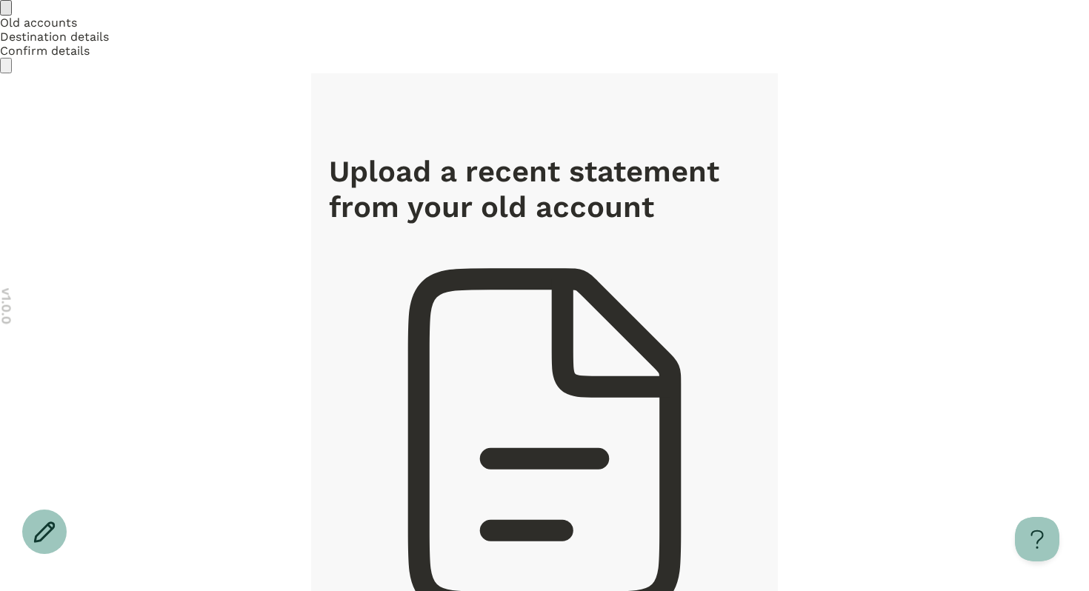
type input "**********"
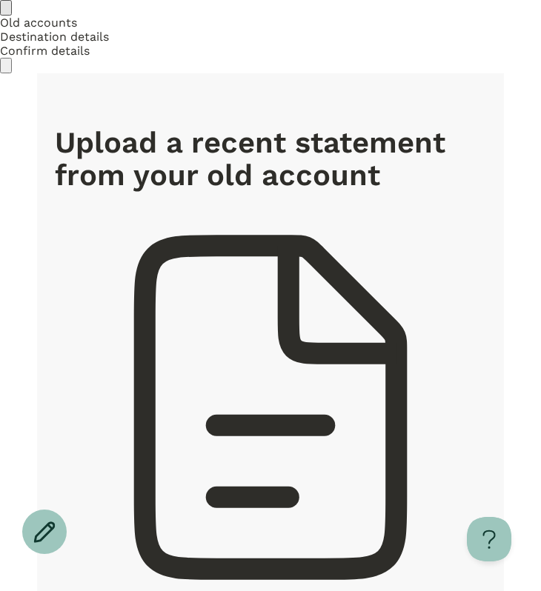
click at [218, 127] on h1 "Upload a recent statement from your old account" at bounding box center [270, 159] width 431 height 65
click at [224, 127] on h1 "Upload a recent statement from your old account" at bounding box center [270, 159] width 431 height 65
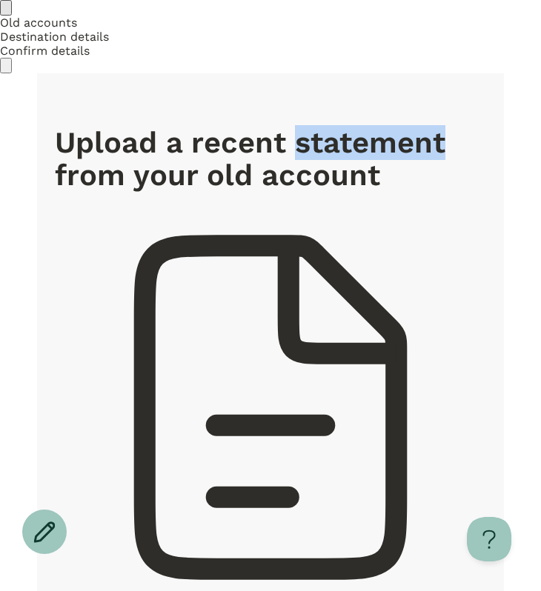
click at [224, 127] on h1 "Upload a recent statement from your old account" at bounding box center [270, 159] width 431 height 65
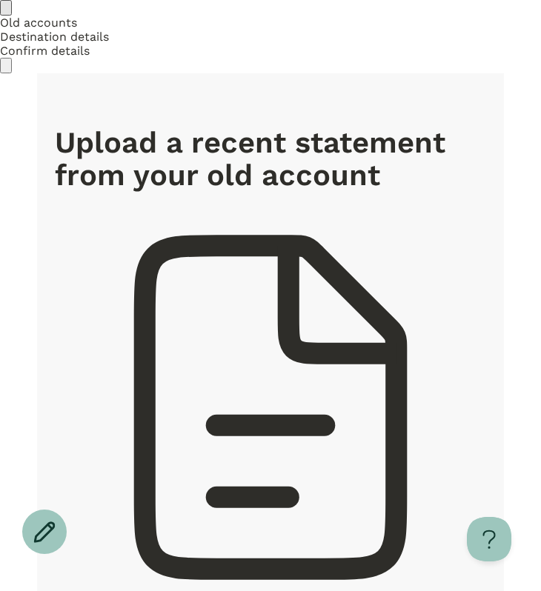
click at [247, 127] on h1 "Upload a recent statement from your old account" at bounding box center [270, 159] width 431 height 65
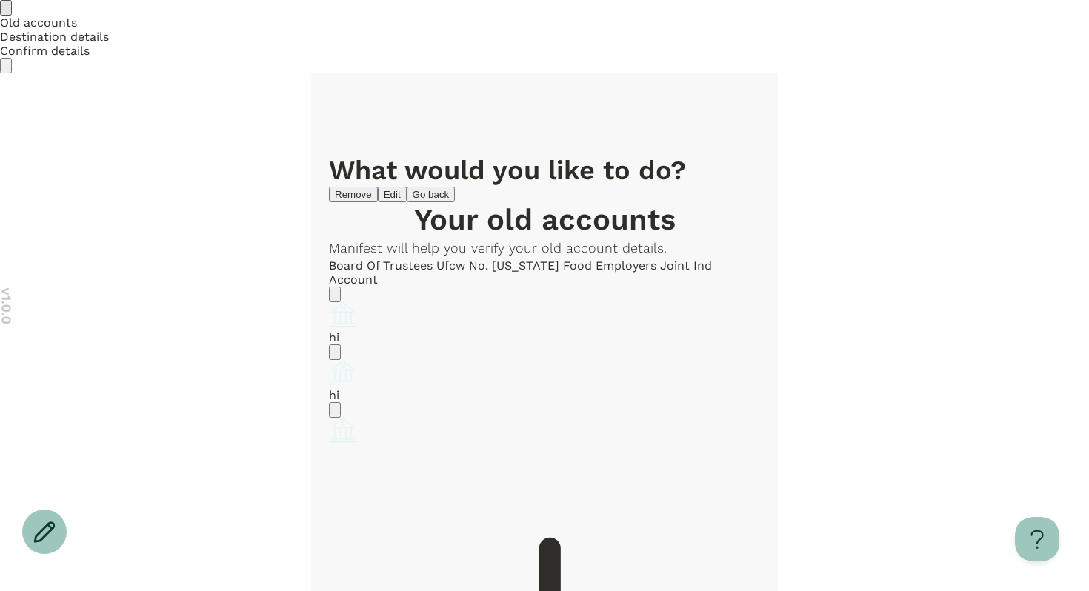
click at [335, 413] on icon "Account options" at bounding box center [335, 413] width 0 height 0
click at [358, 418] on button "Edit" at bounding box center [343, 426] width 29 height 16
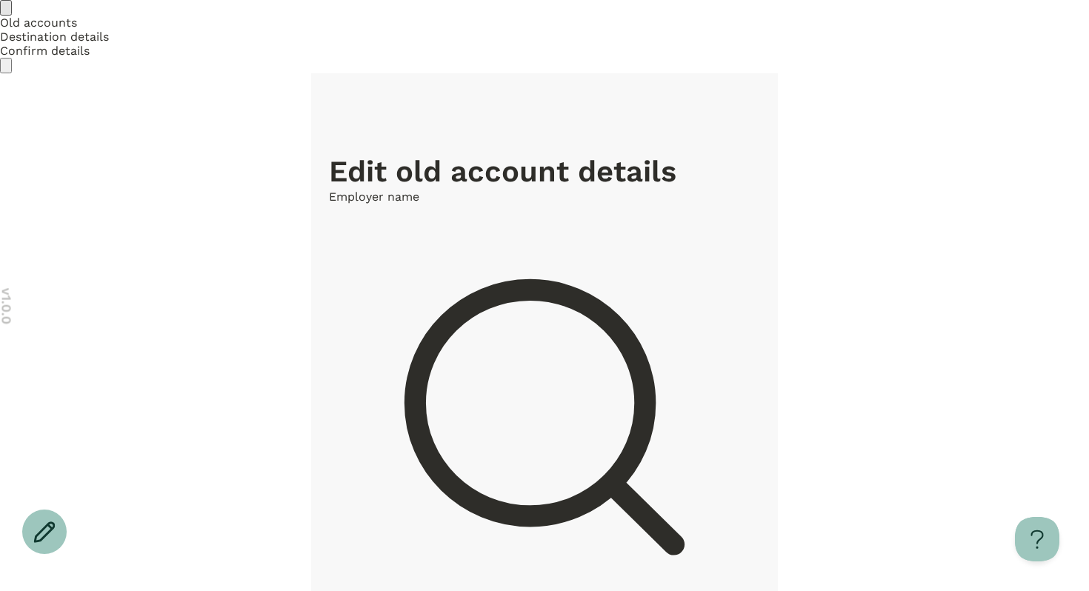
scroll to position [599, 0]
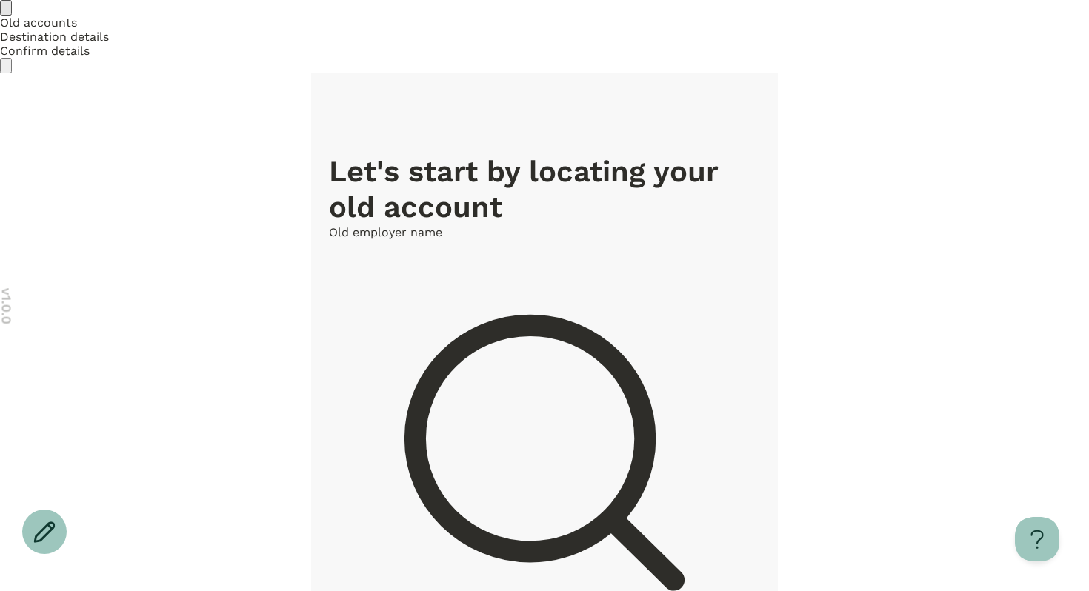
click at [19, 23] on icon "Go back" at bounding box center [14, 19] width 10 height 8
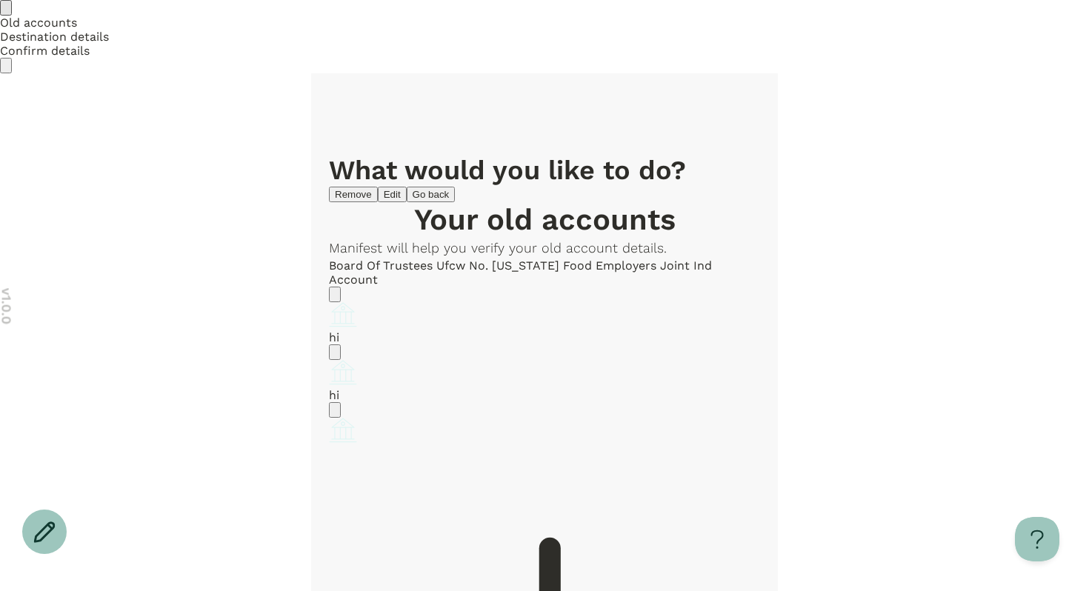
scroll to position [39, 0]
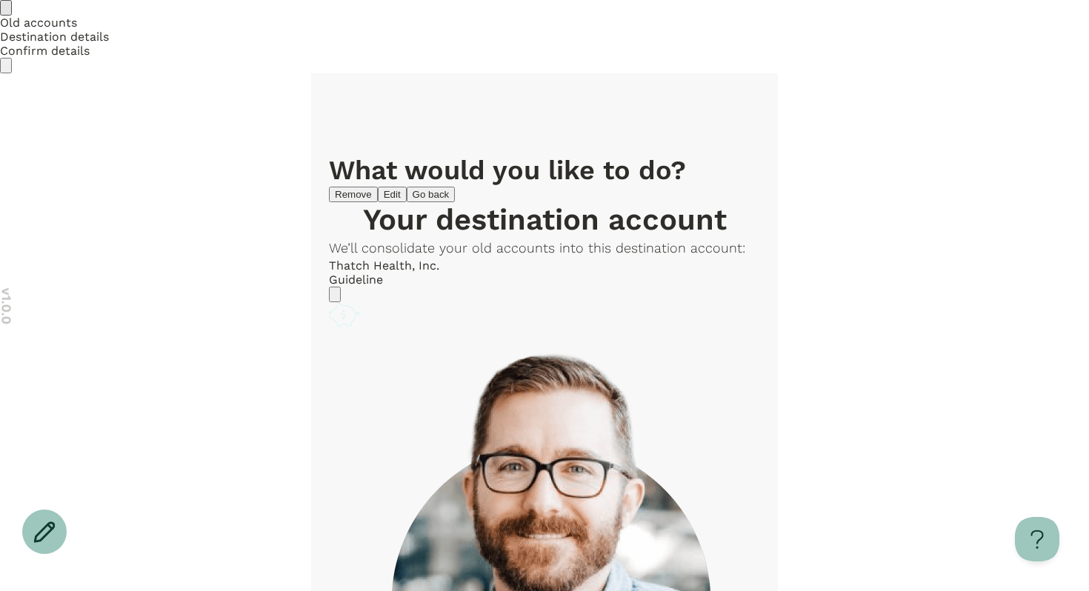
click at [602, 258] on div "Thatch Health, Inc. Guideline" at bounding box center [544, 280] width 431 height 44
click at [335, 298] on icon "Account options" at bounding box center [335, 298] width 0 height 0
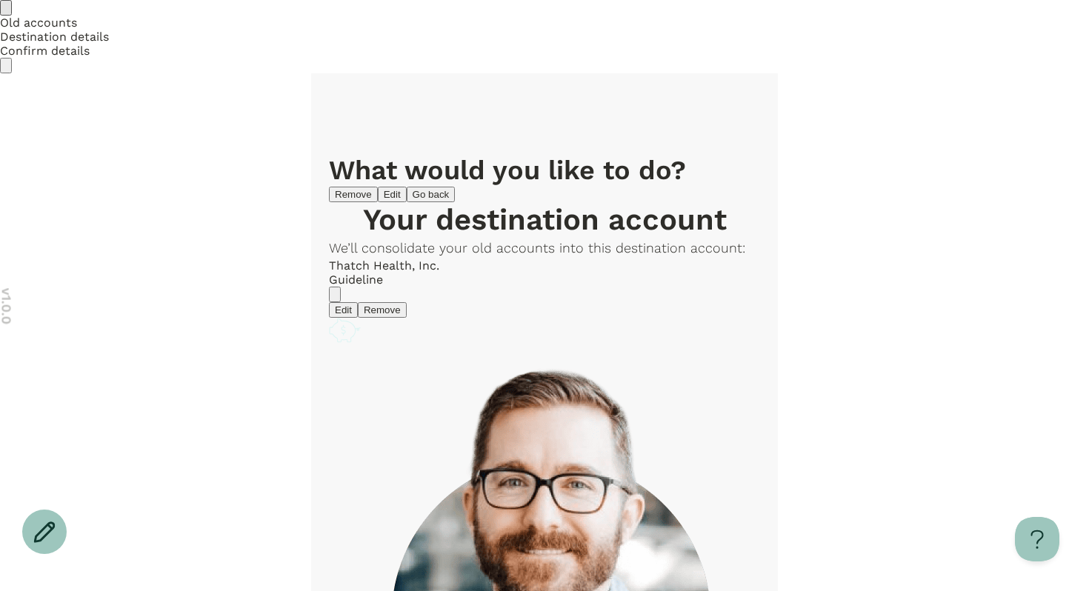
click at [358, 302] on button "Edit" at bounding box center [343, 310] width 29 height 16
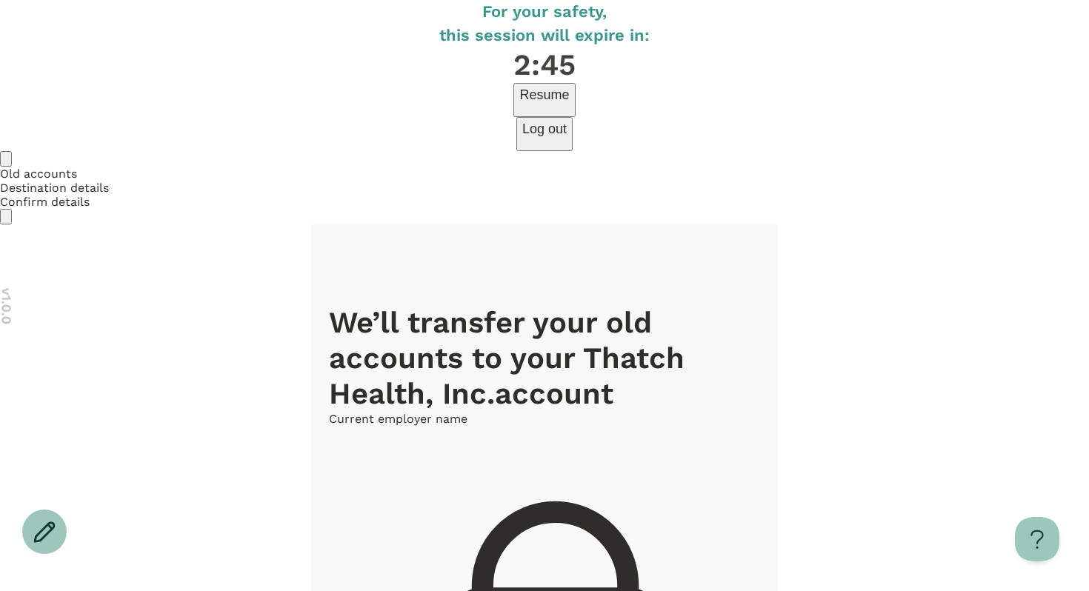
click at [739, 0] on div at bounding box center [544, 0] width 1089 height 0
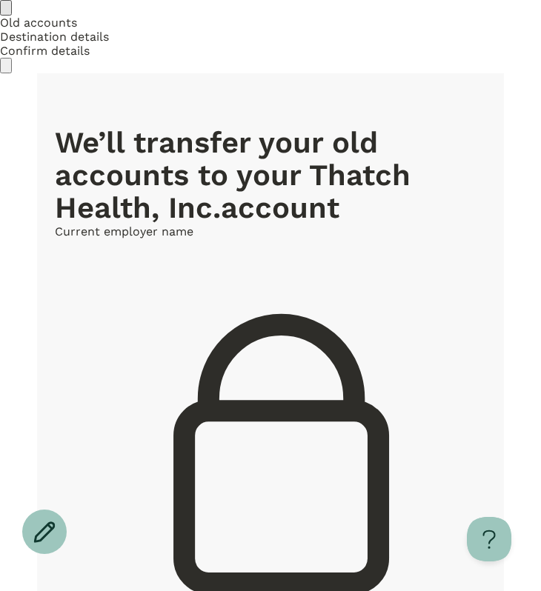
click at [76, 224] on div "**********" at bounding box center [270, 456] width 431 height 464
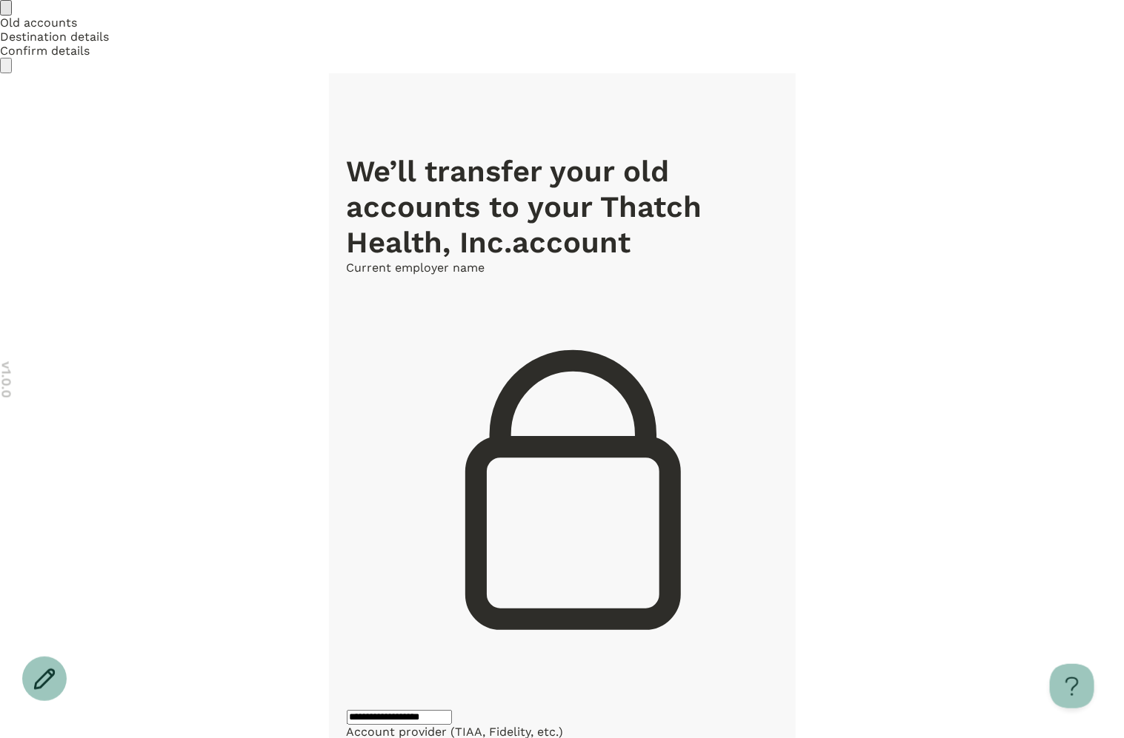
click at [380, 261] on div "**********" at bounding box center [562, 493] width 431 height 464
click at [376, 261] on div "**********" at bounding box center [562, 493] width 431 height 464
click at [360, 261] on div "**********" at bounding box center [562, 493] width 431 height 464
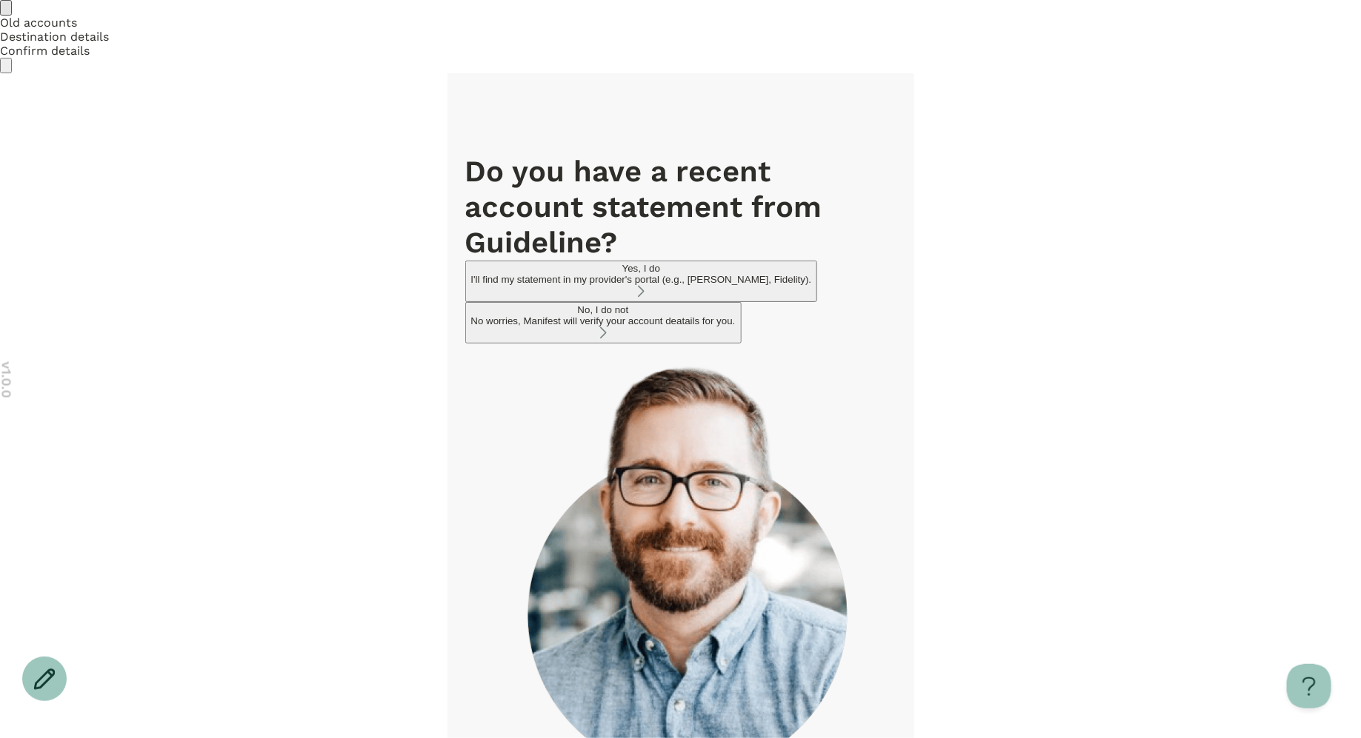
click at [718, 370] on div "Do you have a recent account statement from Guideline ? Yes, I do I'll find my …" at bounding box center [680, 486] width 431 height 665
click at [658, 261] on button "Yes, I do I'll find my statement in my provider's portal (e.g., TIAA, Fidelity)." at bounding box center [641, 281] width 353 height 41
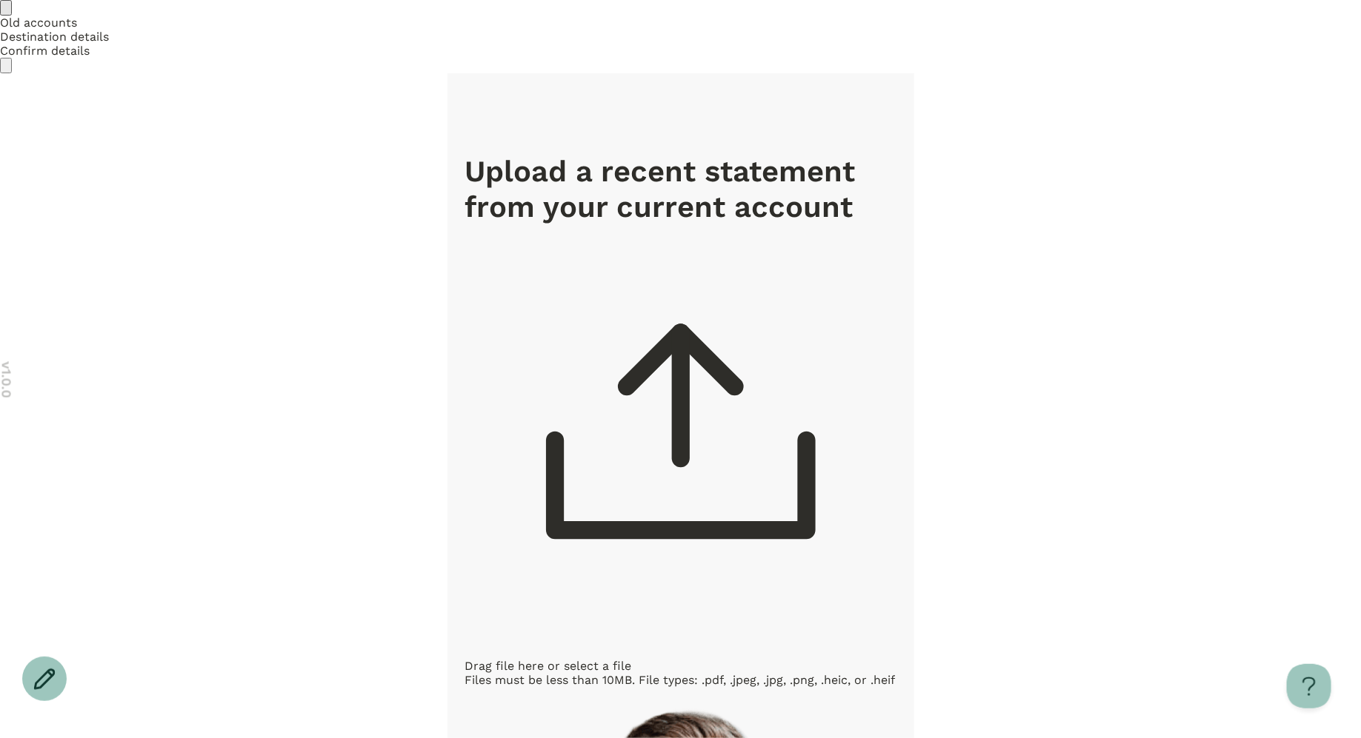
click at [6, 11] on icon "Go back" at bounding box center [6, 11] width 0 height 0
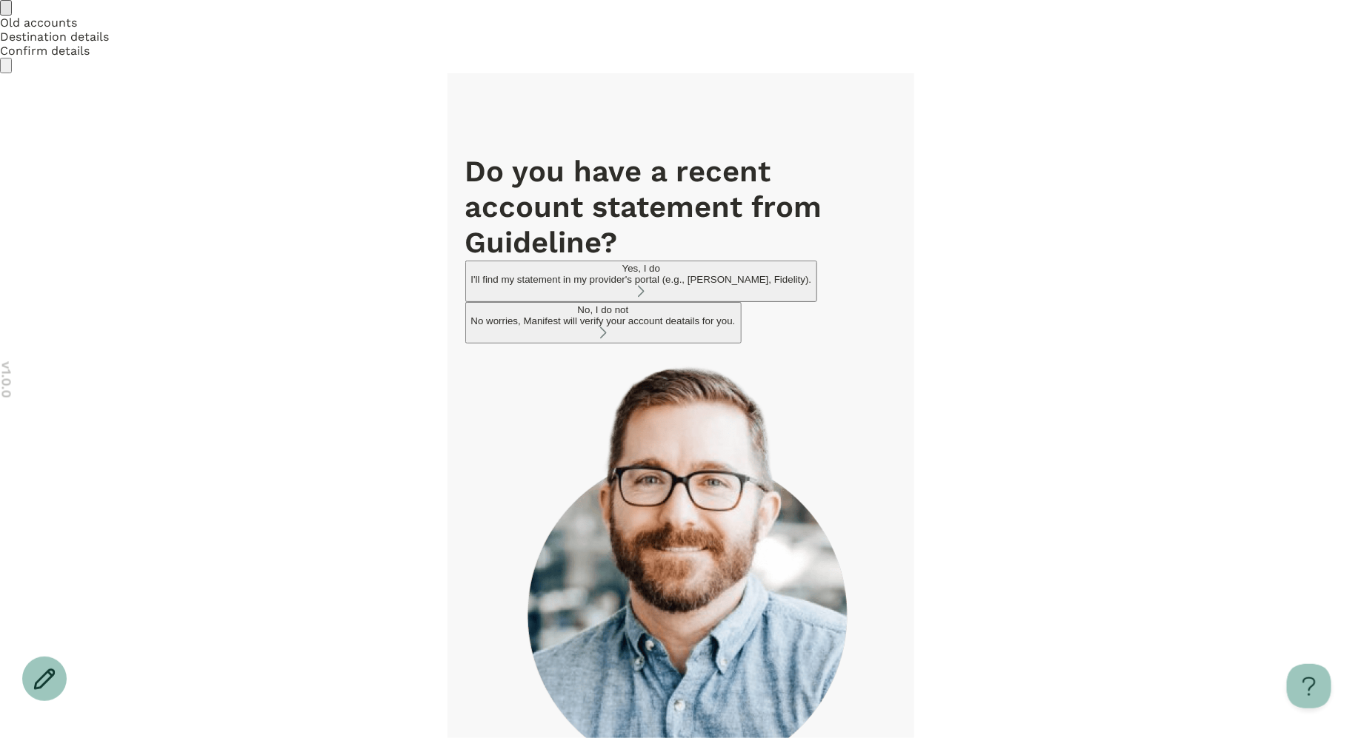
click at [619, 316] on div "No worries, Manifest will verify your account deatails for you." at bounding box center [603, 321] width 264 height 11
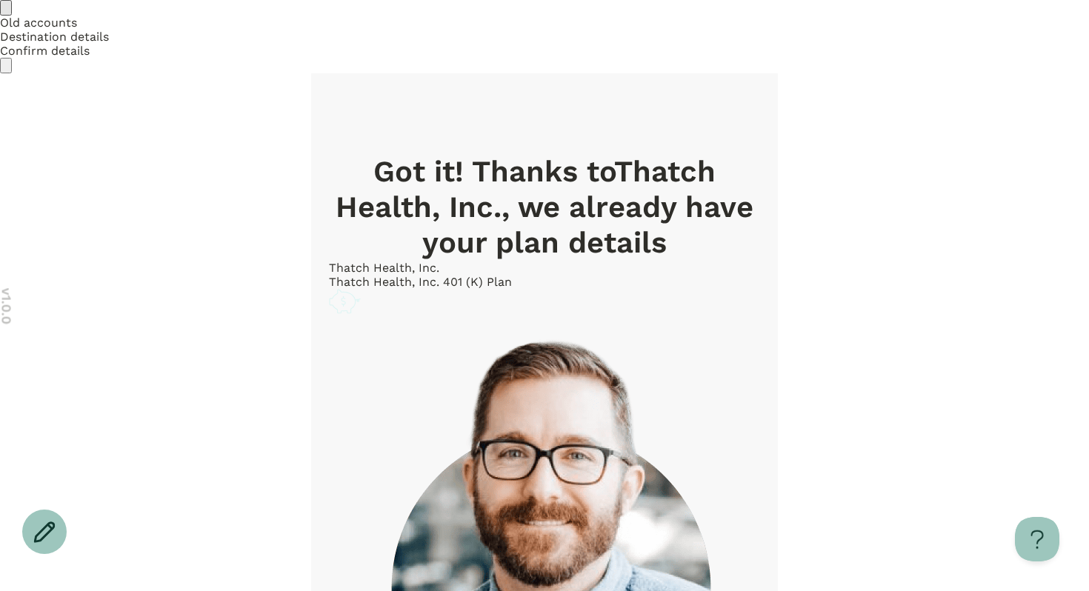
click at [6, 69] on icon "Open menu" at bounding box center [6, 69] width 0 height 0
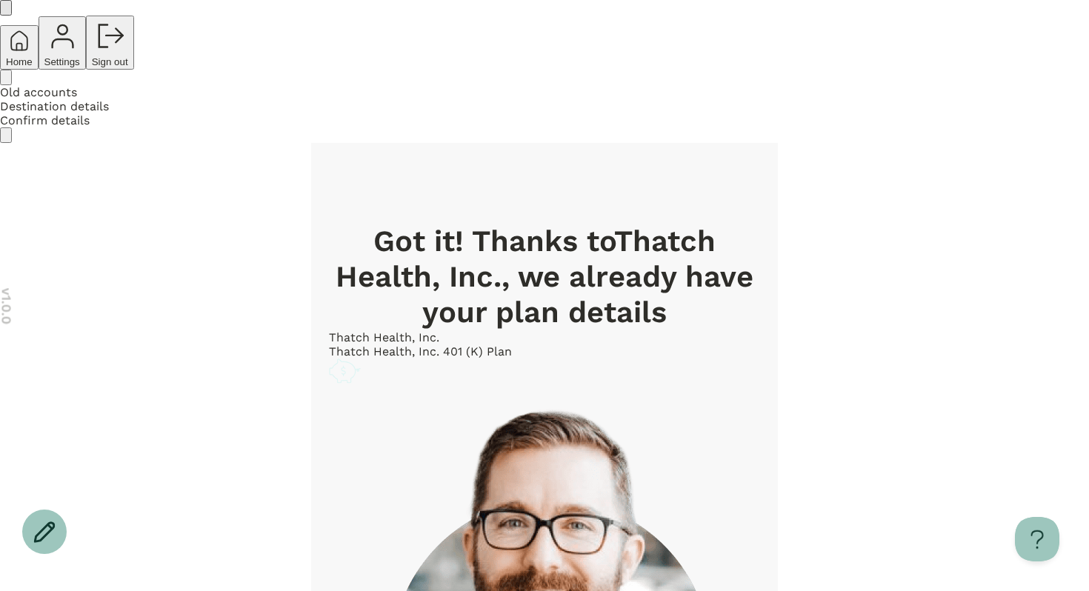
click at [80, 67] on span "Settings" at bounding box center [62, 61] width 36 height 11
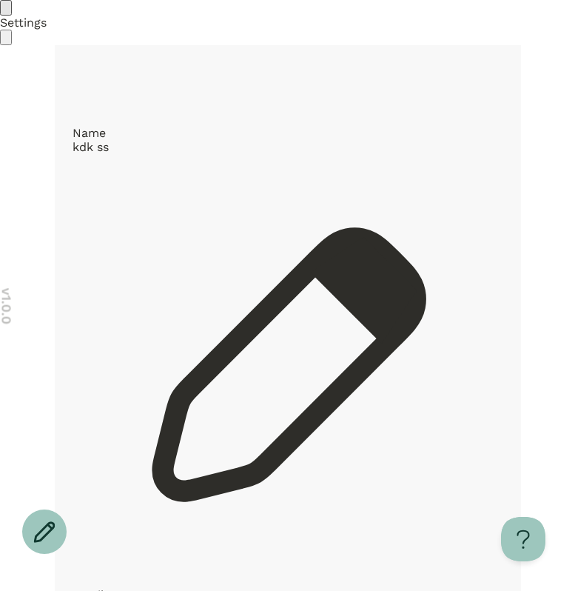
click at [502, 45] on div "Settings" at bounding box center [287, 22] width 575 height 45
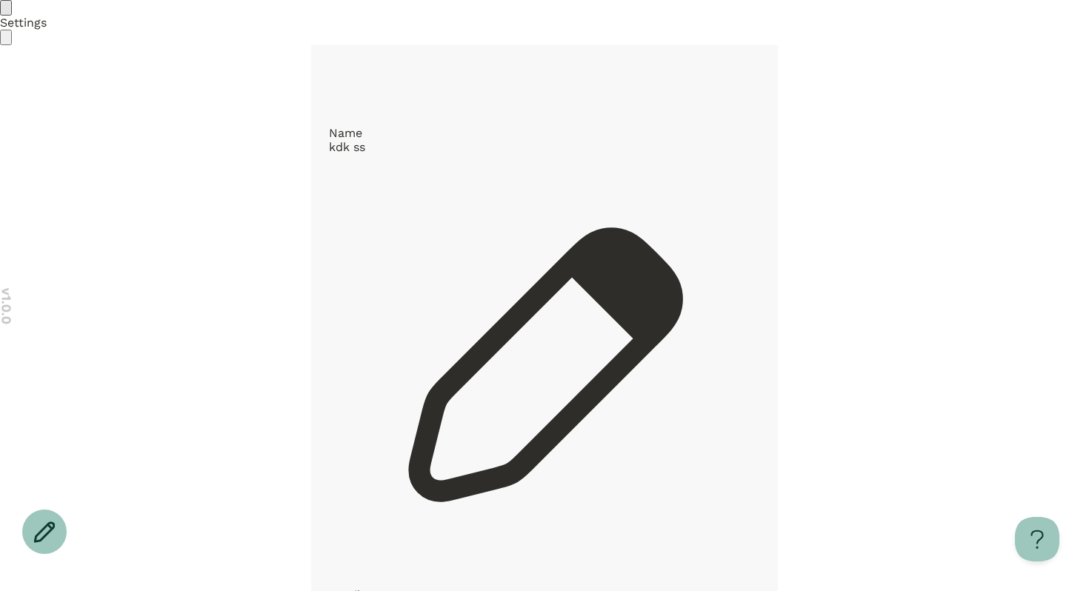
click at [6, 11] on icon "Go back" at bounding box center [6, 11] width 0 height 0
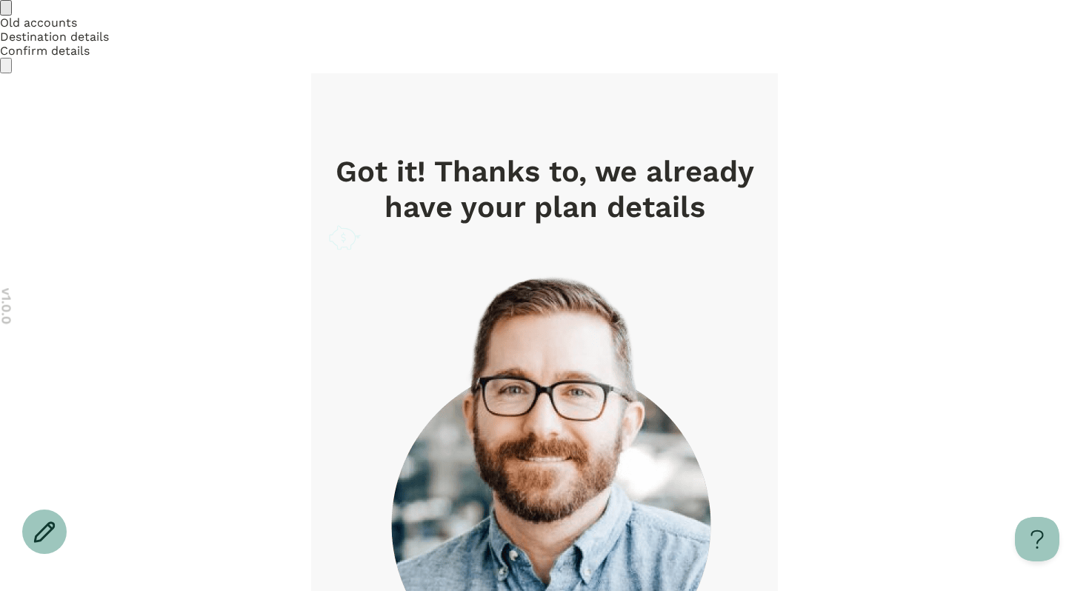
click at [6, 69] on icon "Open menu" at bounding box center [6, 69] width 0 height 0
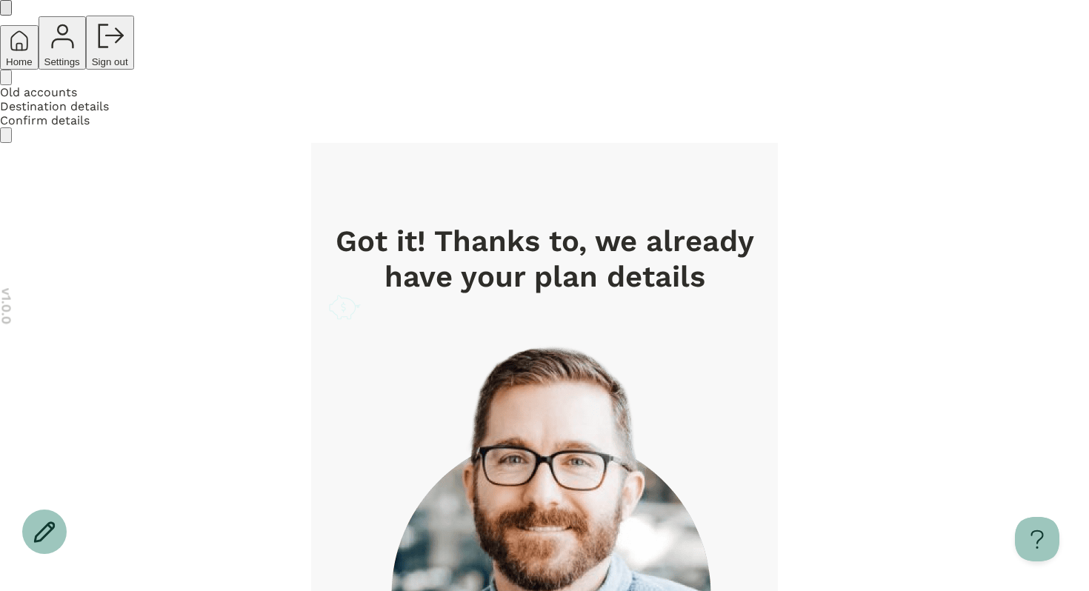
click at [80, 67] on span "Settings" at bounding box center [62, 61] width 36 height 11
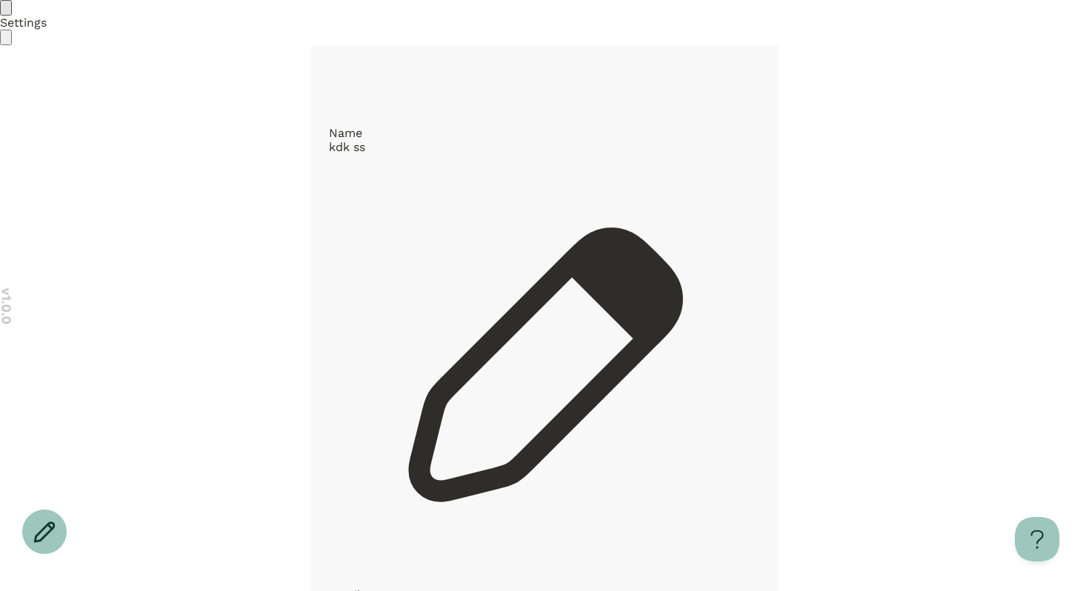
click at [745, 154] on icon at bounding box center [544, 369] width 431 height 431
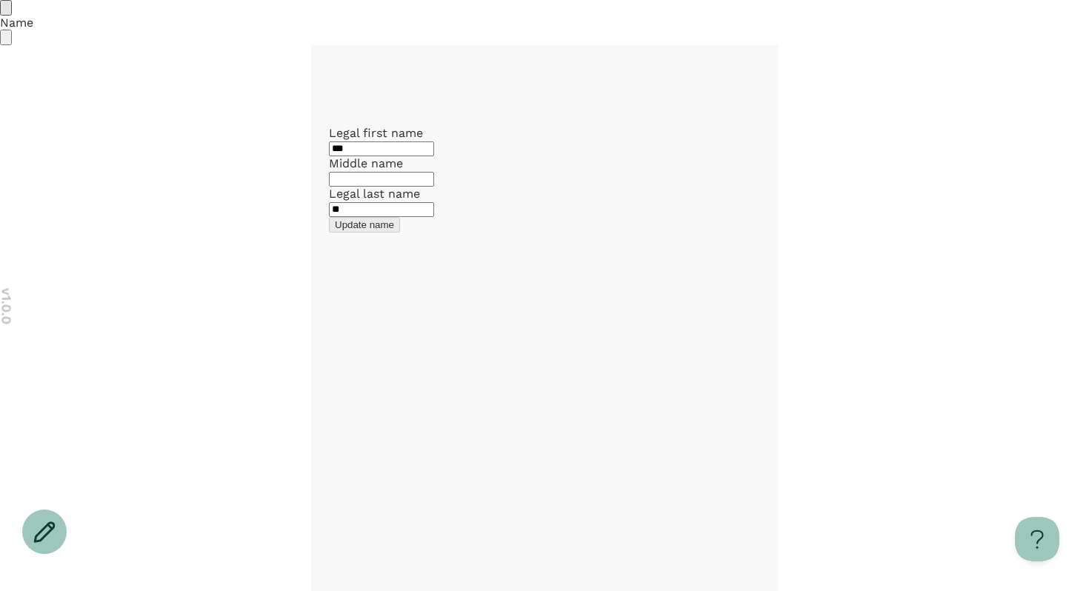
click at [450, 233] on div "Legal first name *** Middle name Legal last name ** Update name" at bounding box center [544, 179] width 431 height 107
click at [6, 11] on icon "Go back" at bounding box center [6, 11] width 0 height 0
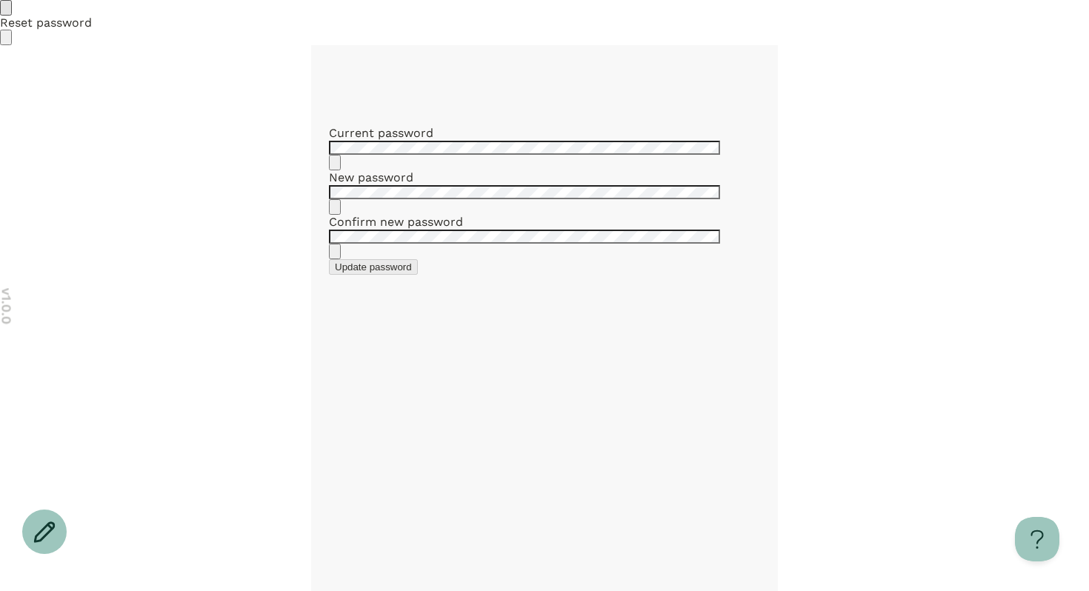
click at [578, 275] on div "Current password New password Confirm new password Update password" at bounding box center [544, 200] width 431 height 149
click at [6, 11] on icon "Go back" at bounding box center [6, 11] width 0 height 0
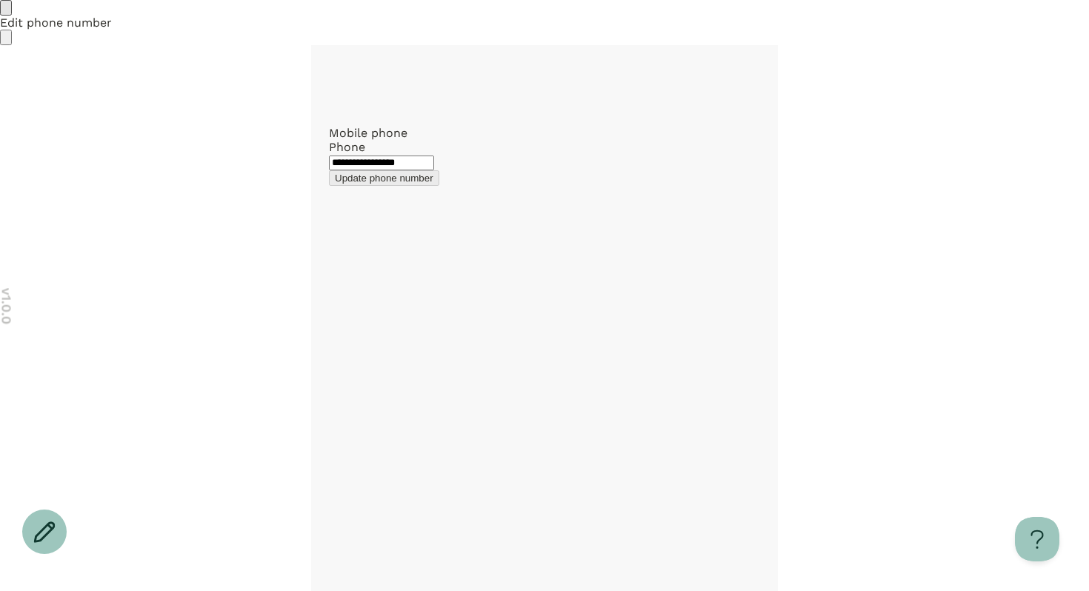
click at [381, 170] on div at bounding box center [544, 170] width 431 height 0
click at [373, 170] on div at bounding box center [544, 170] width 431 height 0
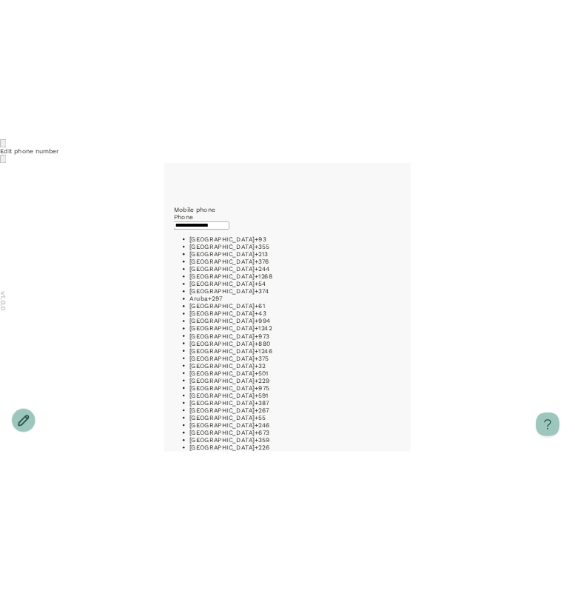
scroll to position [4862, 0]
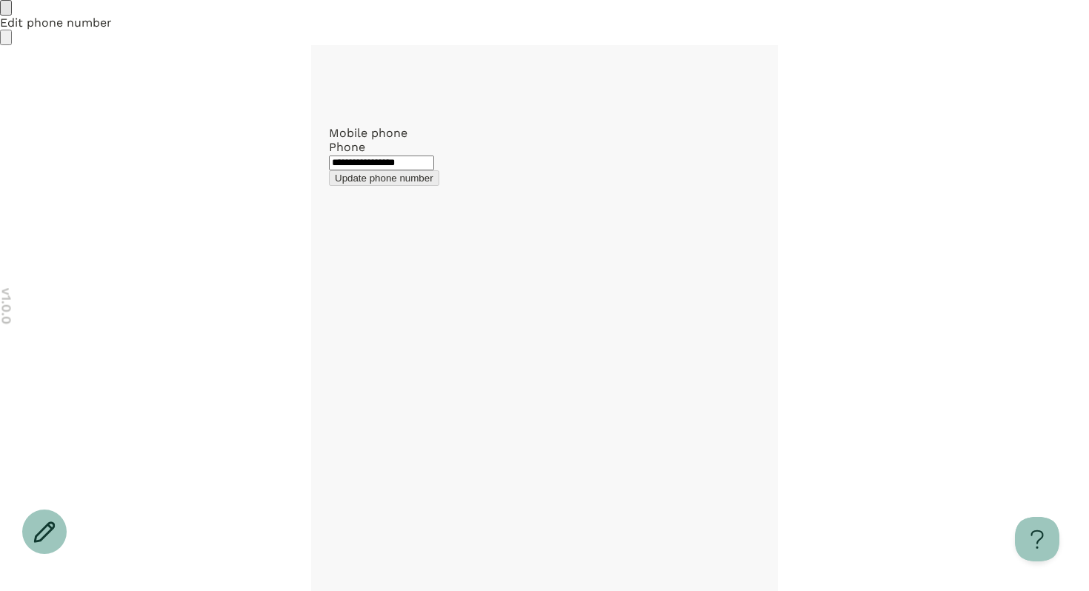
click at [459, 186] on div "**********" at bounding box center [544, 156] width 431 height 60
click at [518, 186] on div "**********" at bounding box center [544, 156] width 431 height 60
drag, startPoint x: 129, startPoint y: 40, endPoint x: 121, endPoint y: 26, distance: 15.9
click at [19, 23] on icon "Go back" at bounding box center [14, 19] width 10 height 8
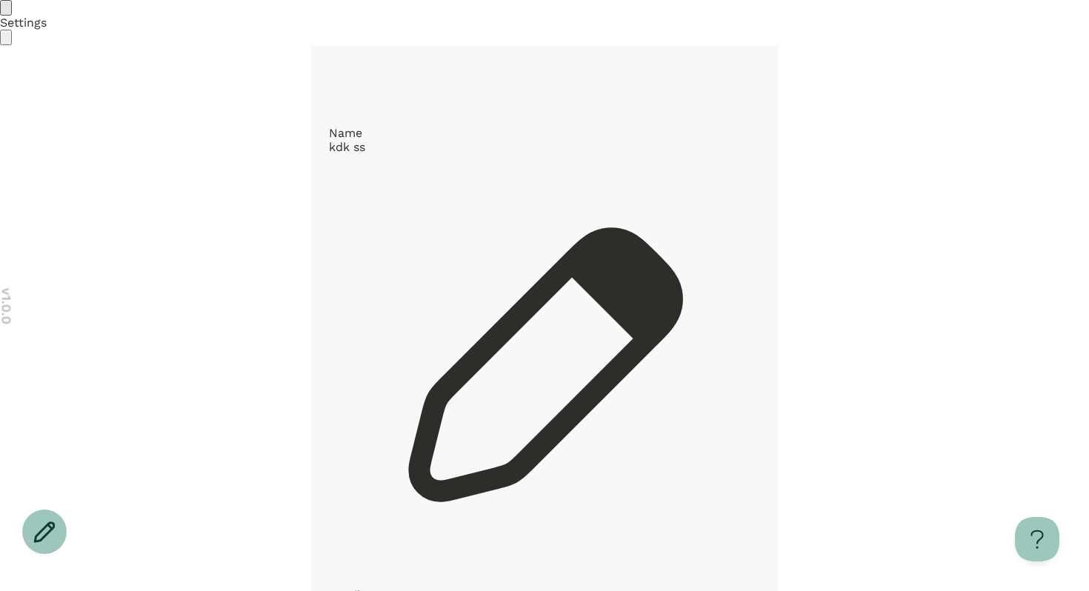
click at [950, 45] on header "Settings" at bounding box center [544, 22] width 1089 height 45
click at [18, 45] on icon "Open menu" at bounding box center [14, 48] width 8 height 7
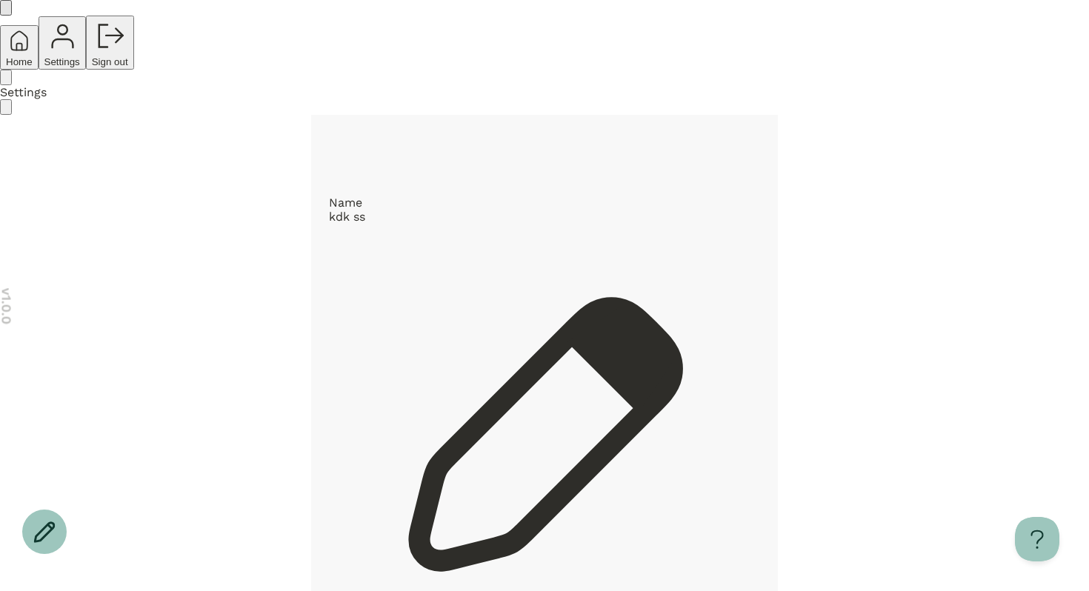
drag, startPoint x: 826, startPoint y: 124, endPoint x: 512, endPoint y: 305, distance: 362.3
click at [512, 70] on div "Home Settings Sign out" at bounding box center [544, 35] width 1089 height 70
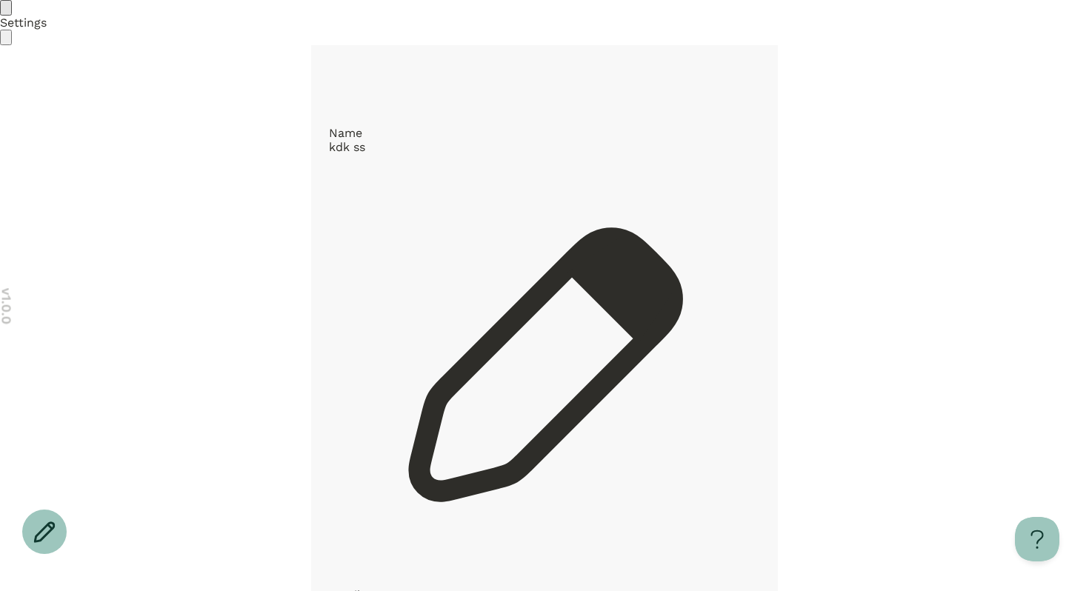
click at [18, 45] on icon "Open menu" at bounding box center [14, 48] width 8 height 7
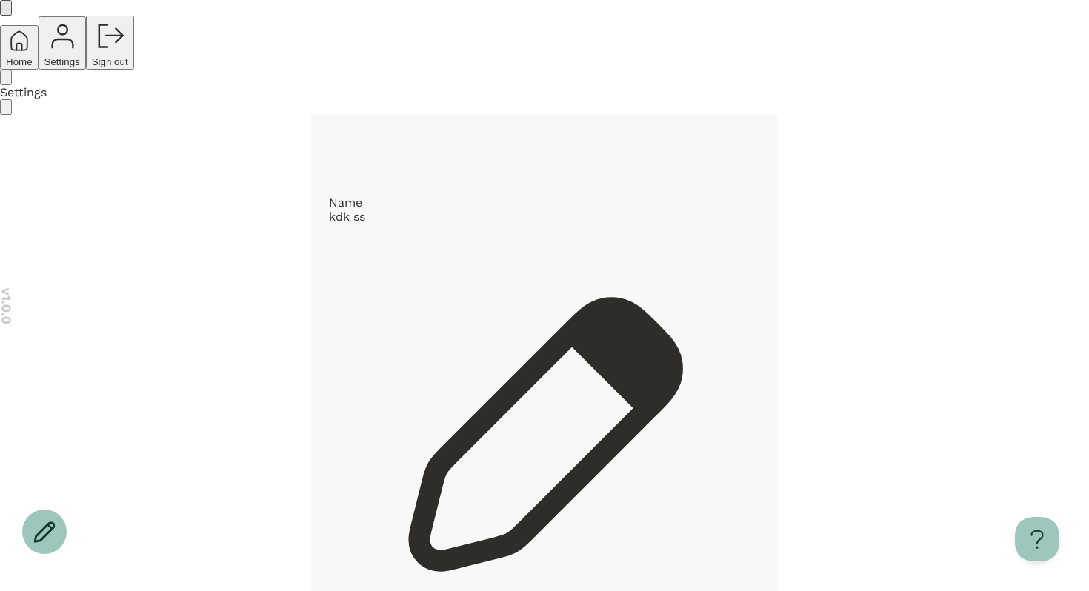
click at [128, 67] on span "Sign out" at bounding box center [110, 61] width 36 height 11
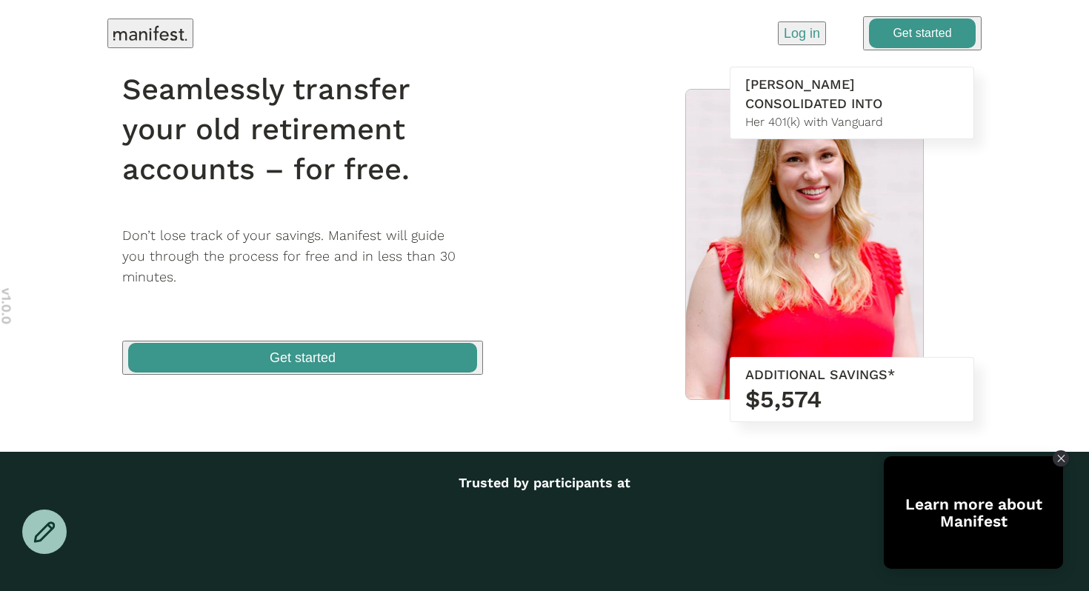
click at [790, 30] on p "Log in" at bounding box center [802, 33] width 36 height 19
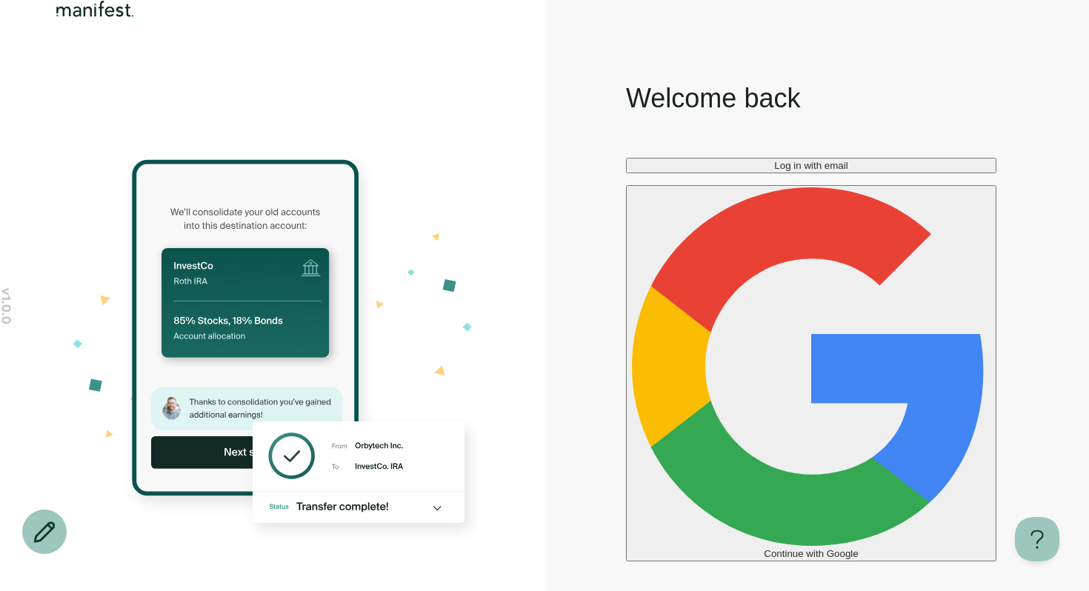
click at [750, 173] on button "Log in with email" at bounding box center [811, 166] width 370 height 16
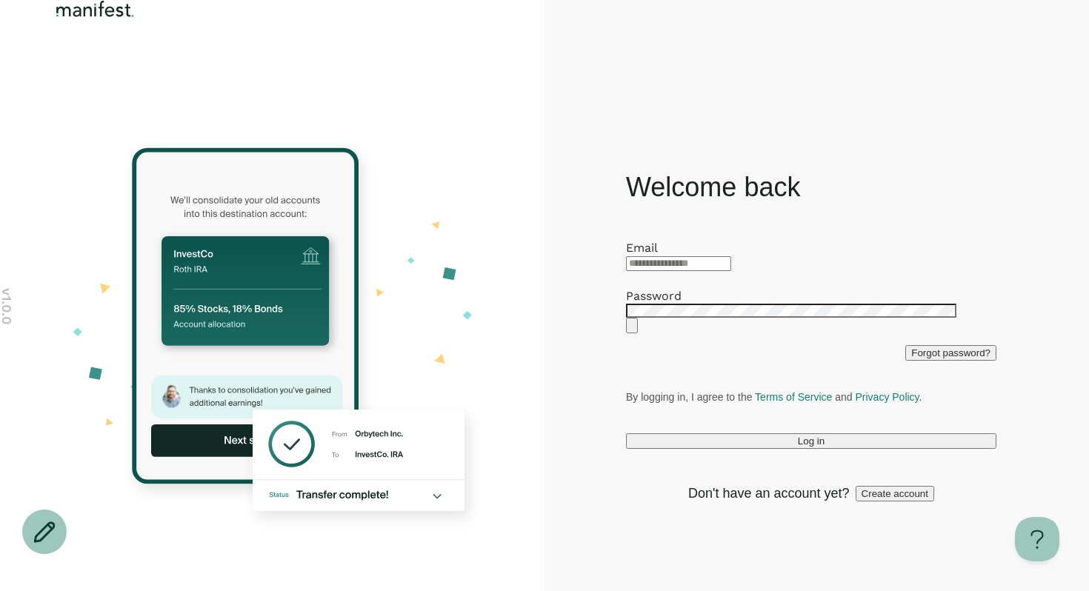
click at [652, 255] on div at bounding box center [811, 263] width 370 height 16
click at [681, 256] on input "text" at bounding box center [678, 263] width 105 height 15
type input "**********"
click at [790, 449] on button "Log in" at bounding box center [811, 441] width 370 height 16
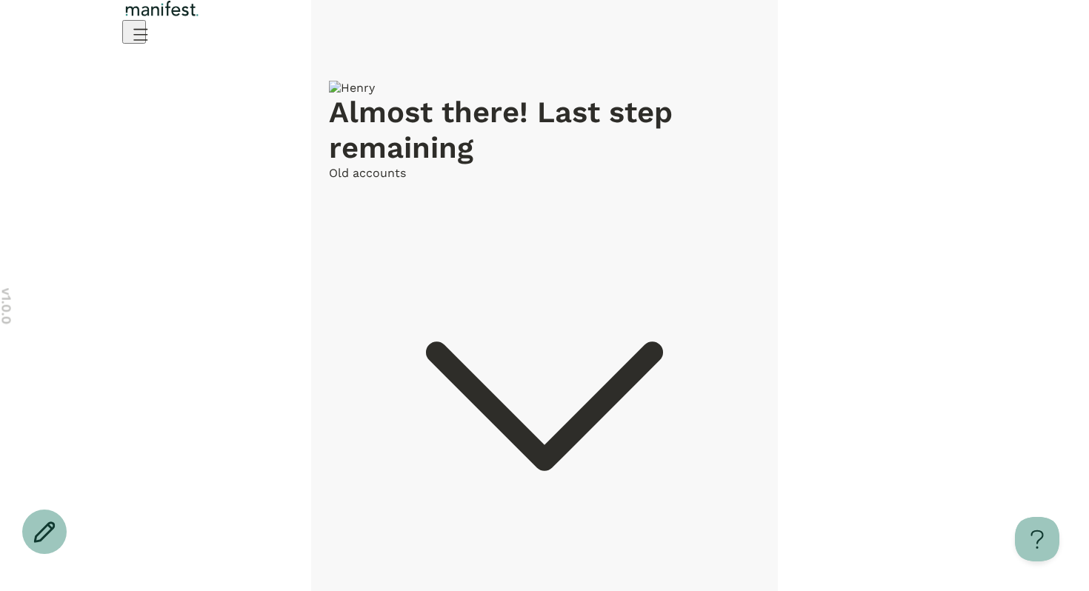
click at [152, 38] on icon "Open menu" at bounding box center [140, 34] width 24 height 24
